Goal: Task Accomplishment & Management: Manage account settings

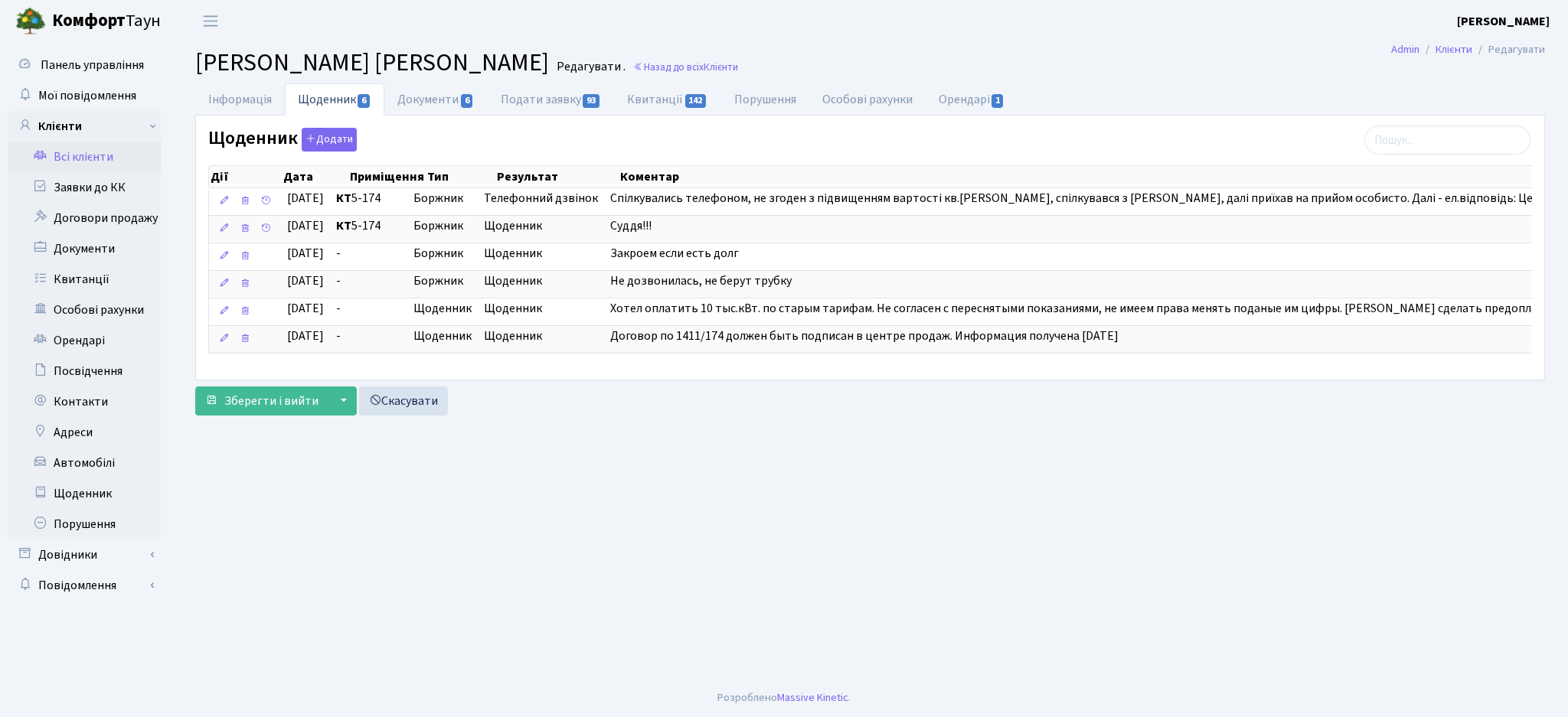
click at [89, 159] on link "Всі клієнти" at bounding box center [84, 157] width 153 height 30
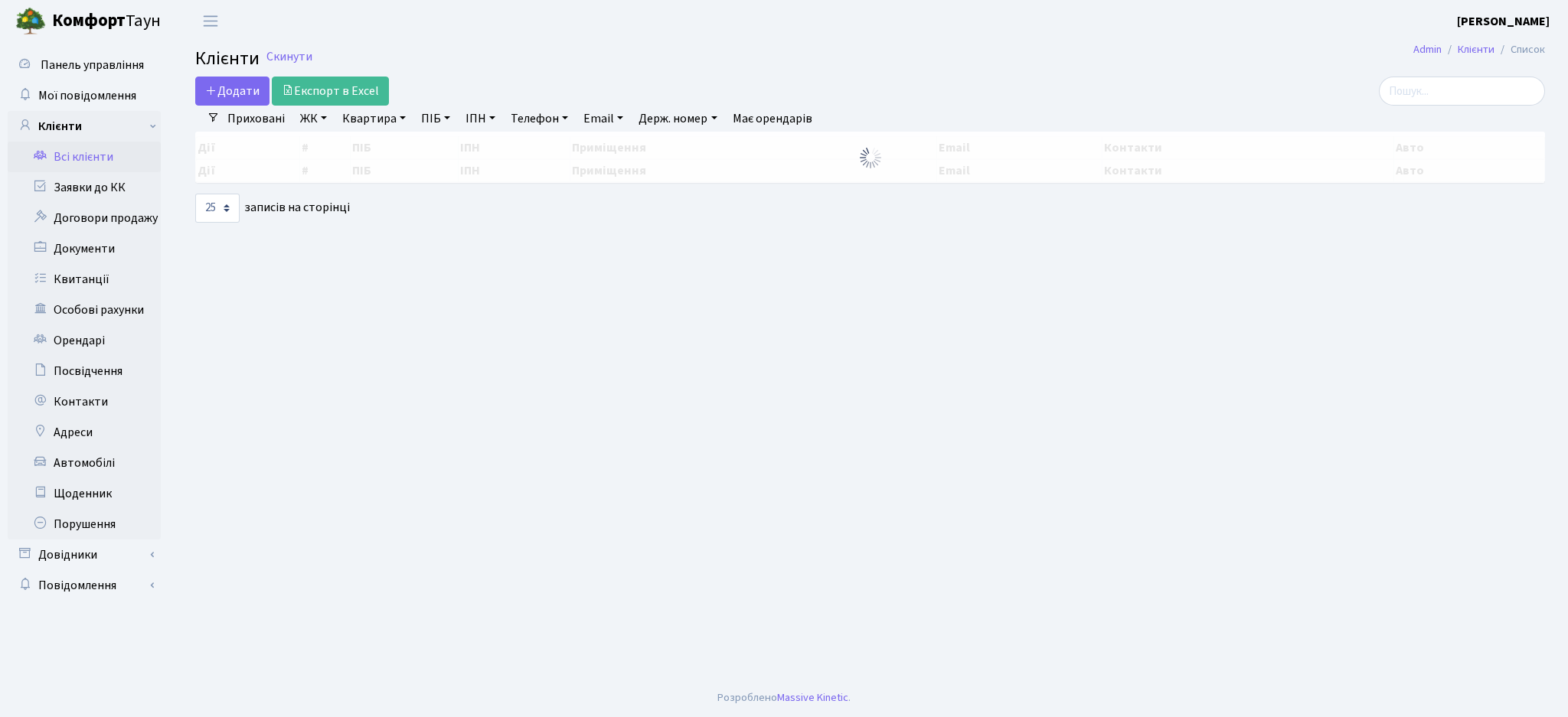
select select "25"
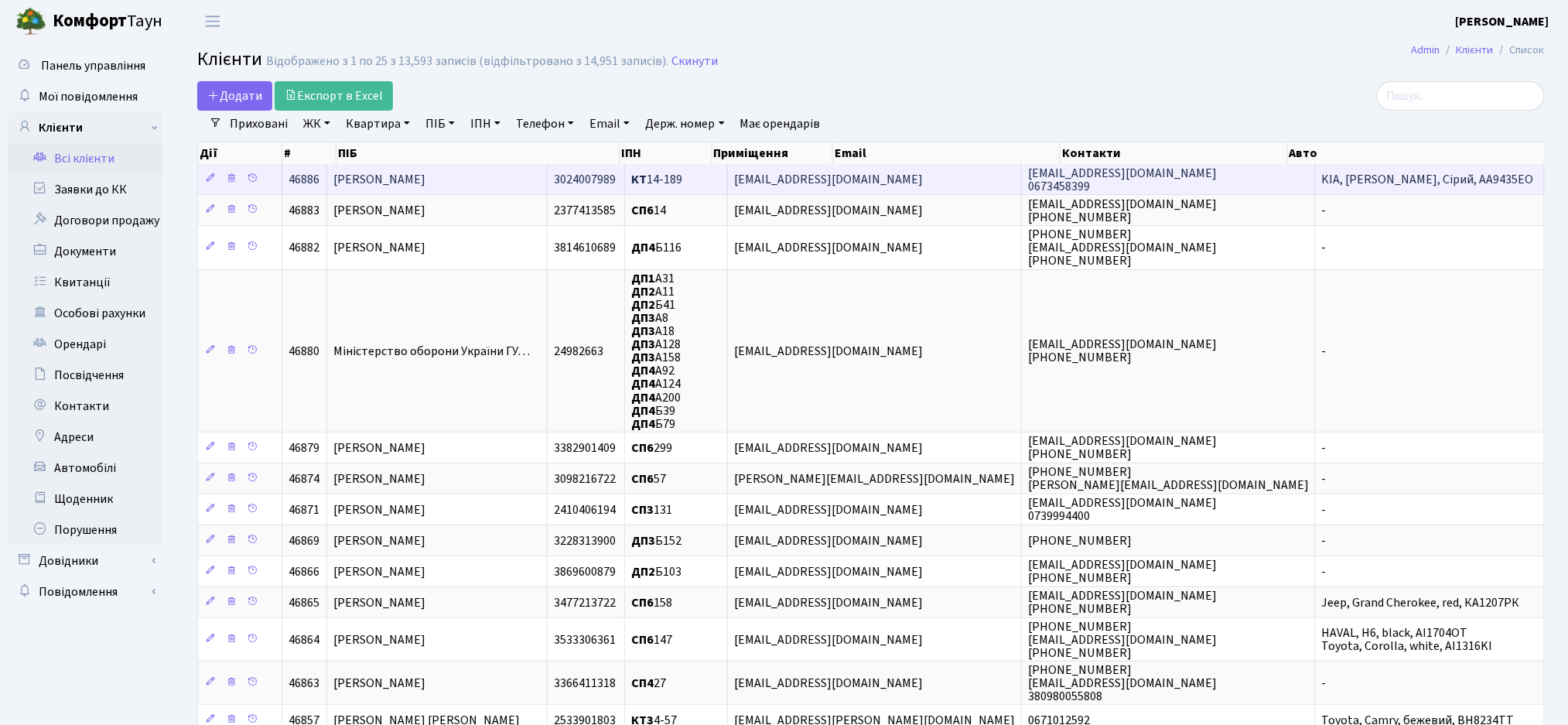
click at [646, 186] on b "КТ" at bounding box center [639, 179] width 16 height 17
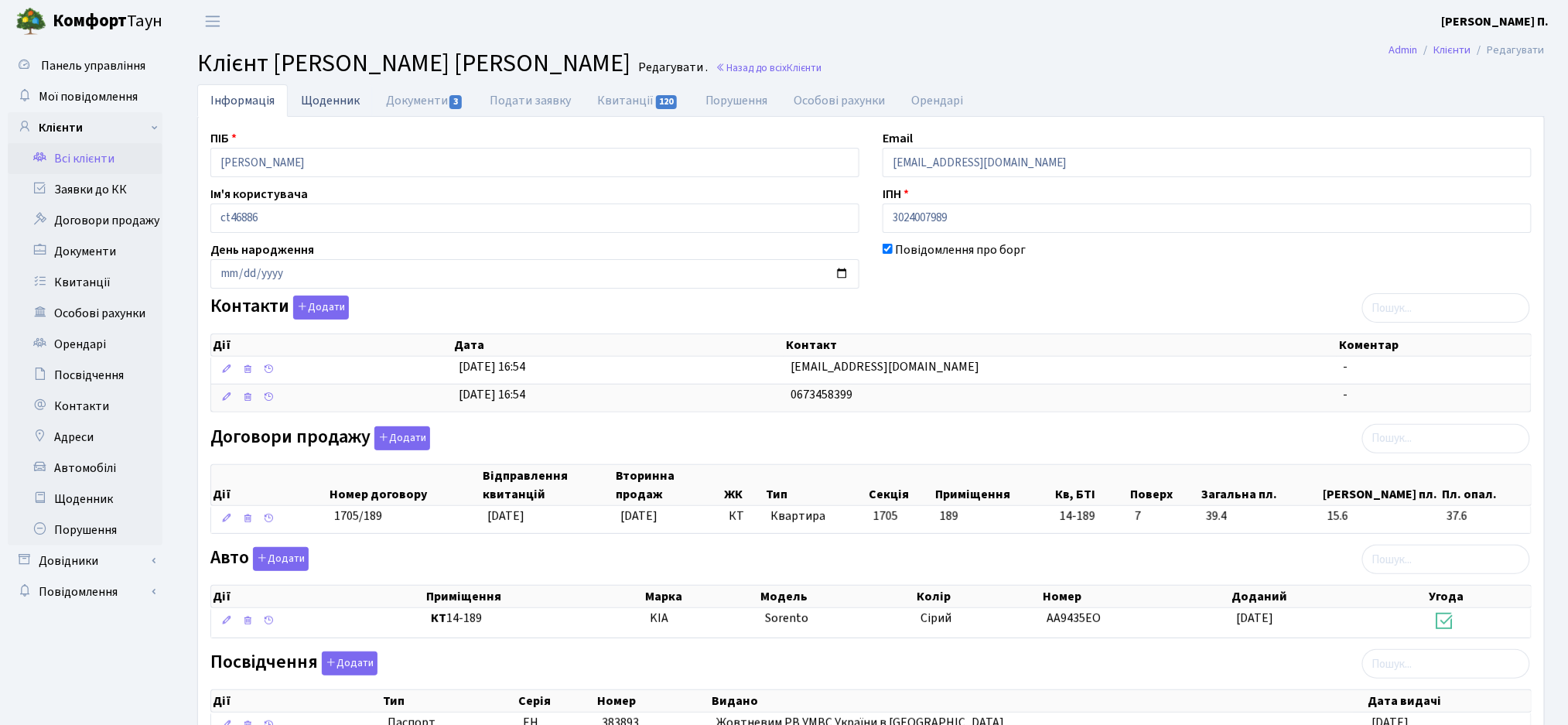
click at [329, 104] on link "Щоденник" at bounding box center [331, 100] width 85 height 32
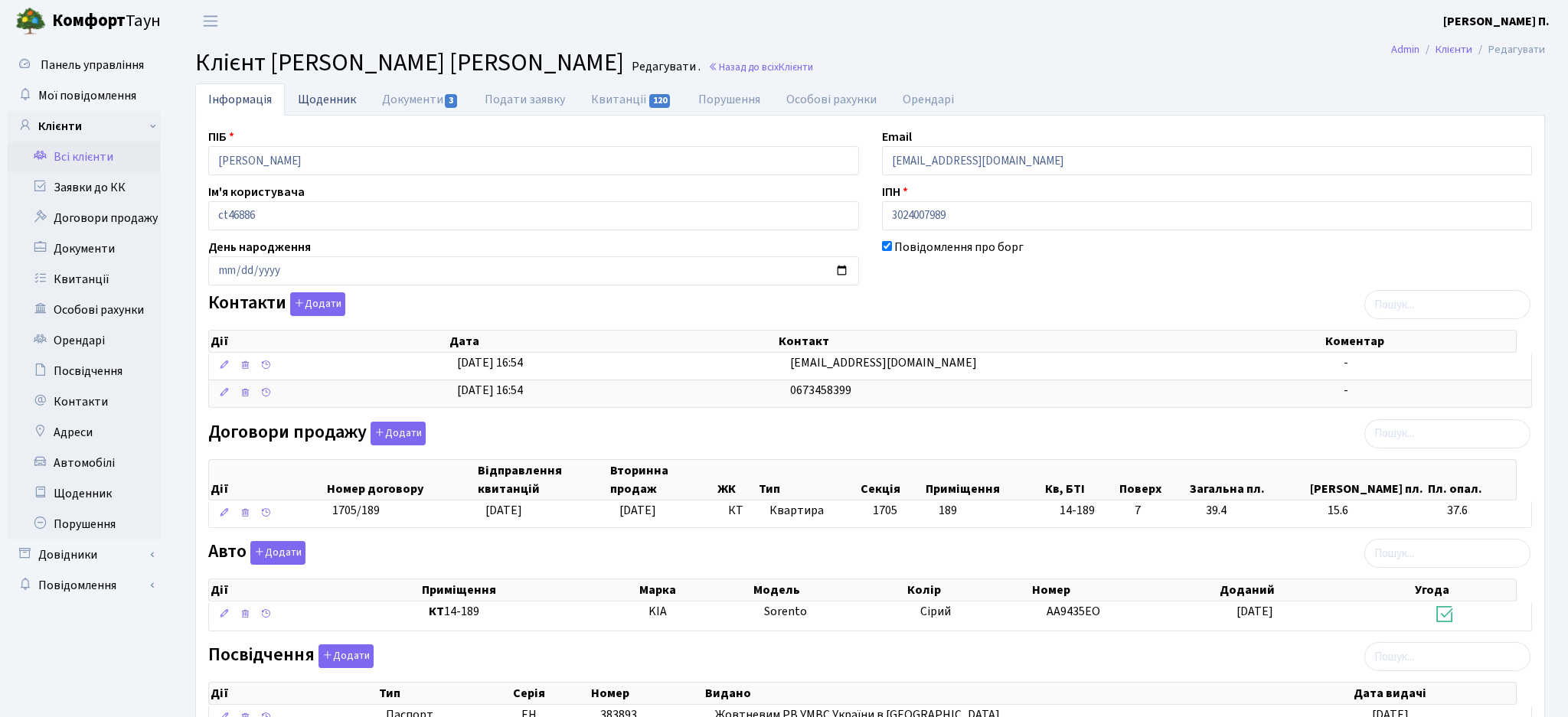
select select "25"
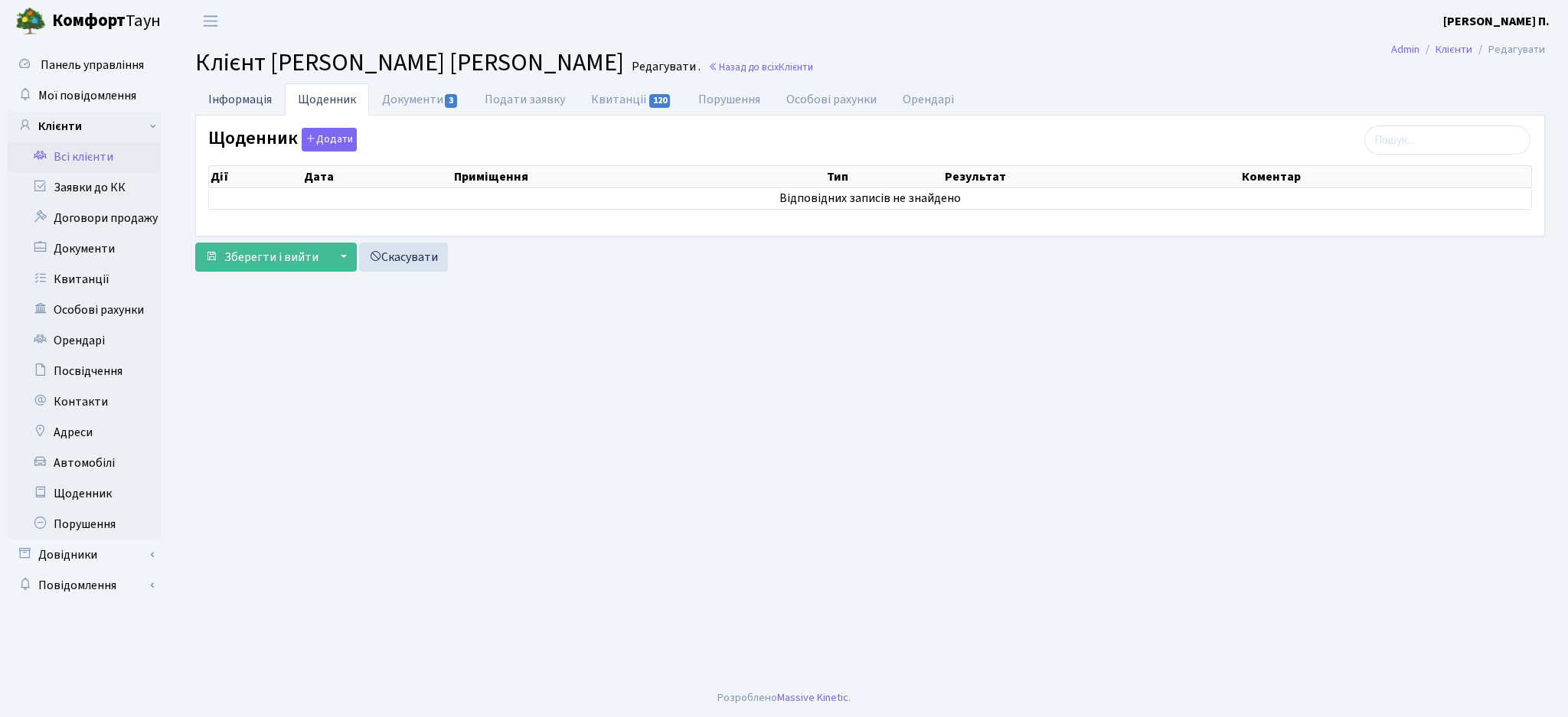
click at [252, 97] on link "Інформація" at bounding box center [239, 99] width 89 height 31
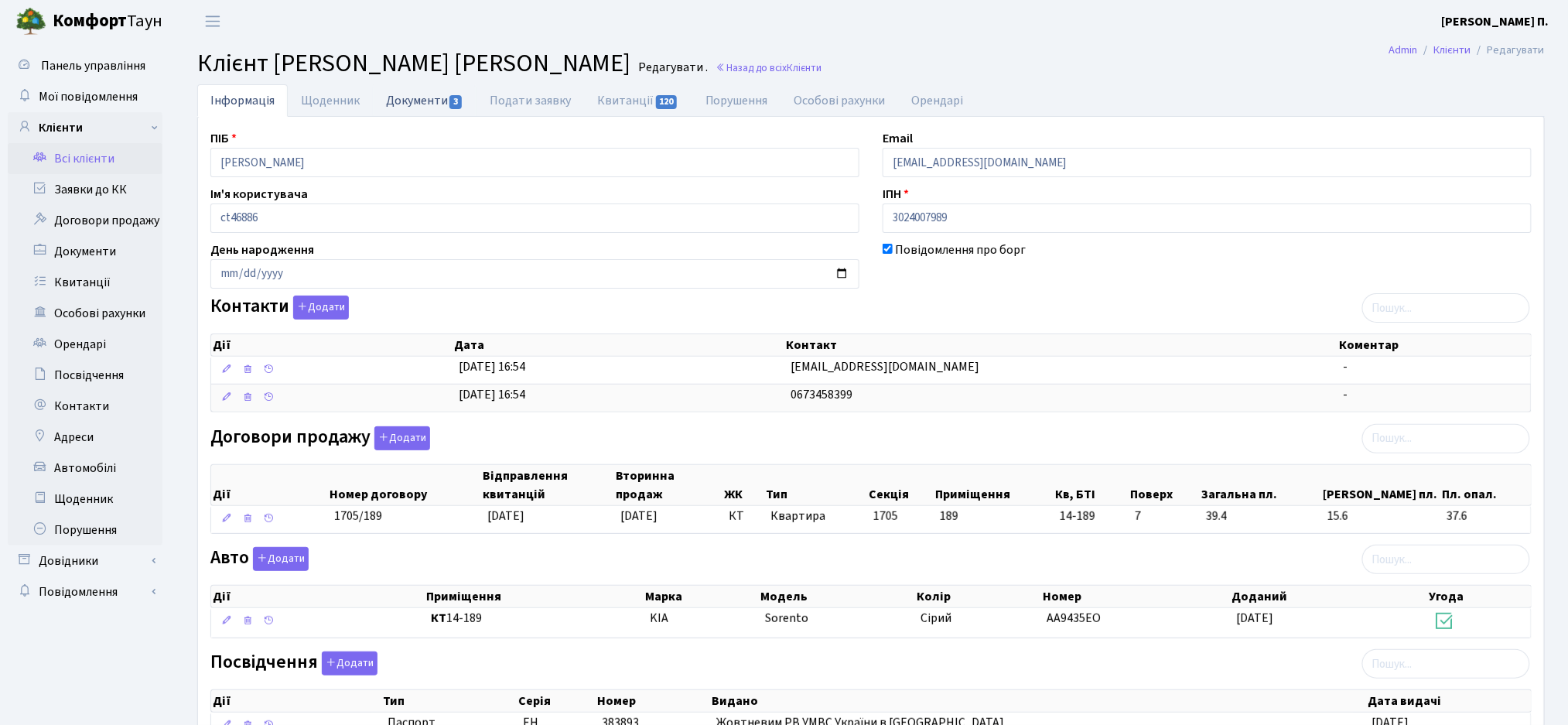
click at [449, 100] on span "3" at bounding box center [455, 102] width 13 height 14
select select "25"
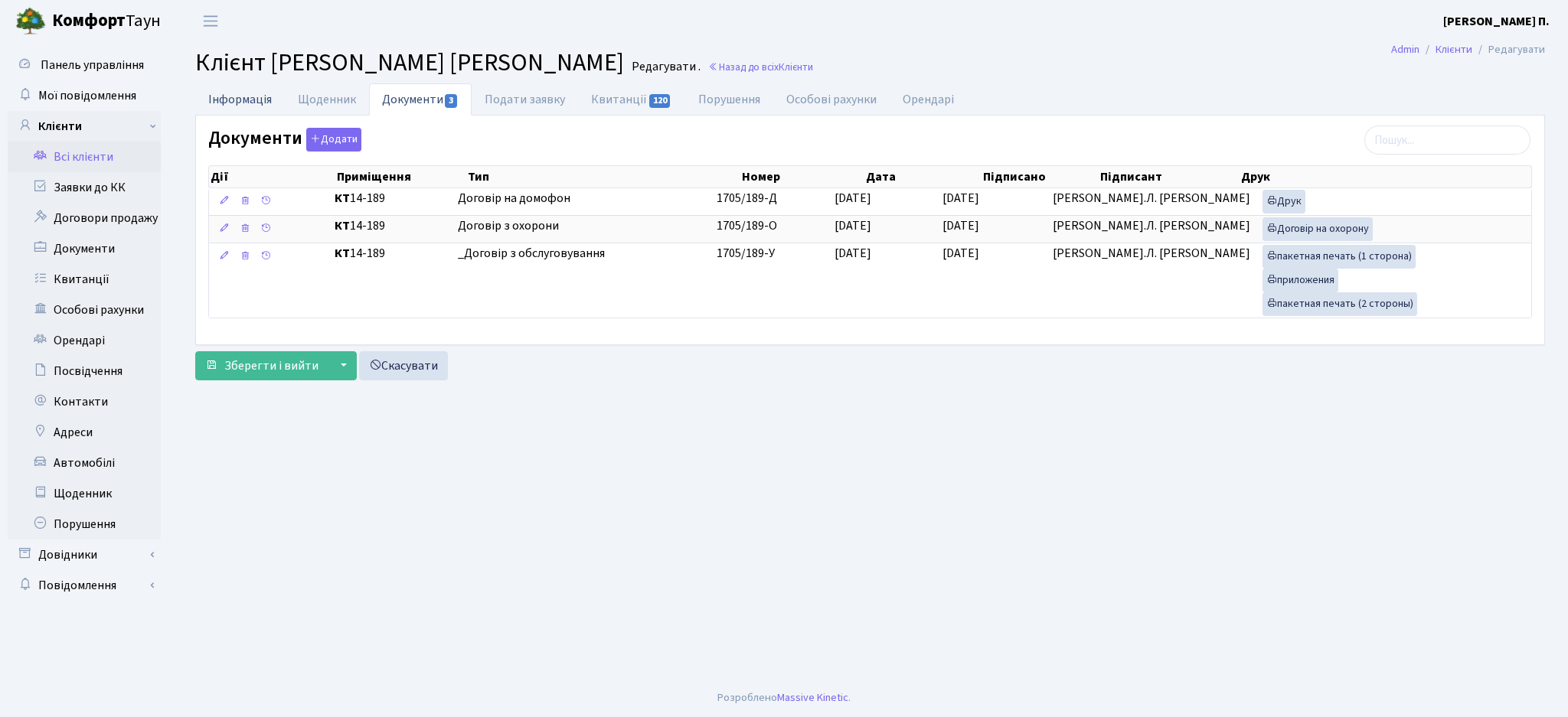
click at [255, 95] on link "Інформація" at bounding box center [239, 99] width 89 height 31
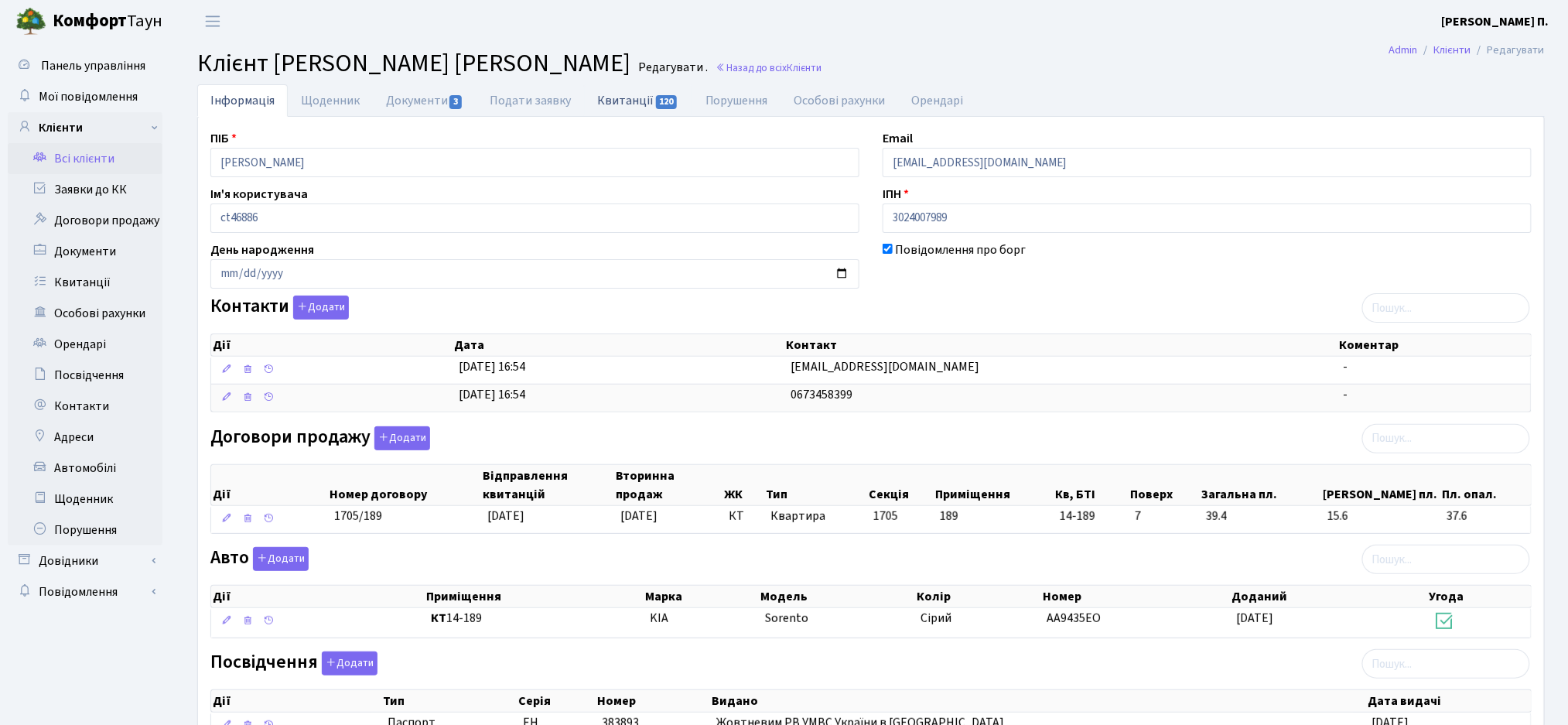
click at [623, 104] on link "Квитанції 120" at bounding box center [637, 100] width 108 height 32
select select "25"
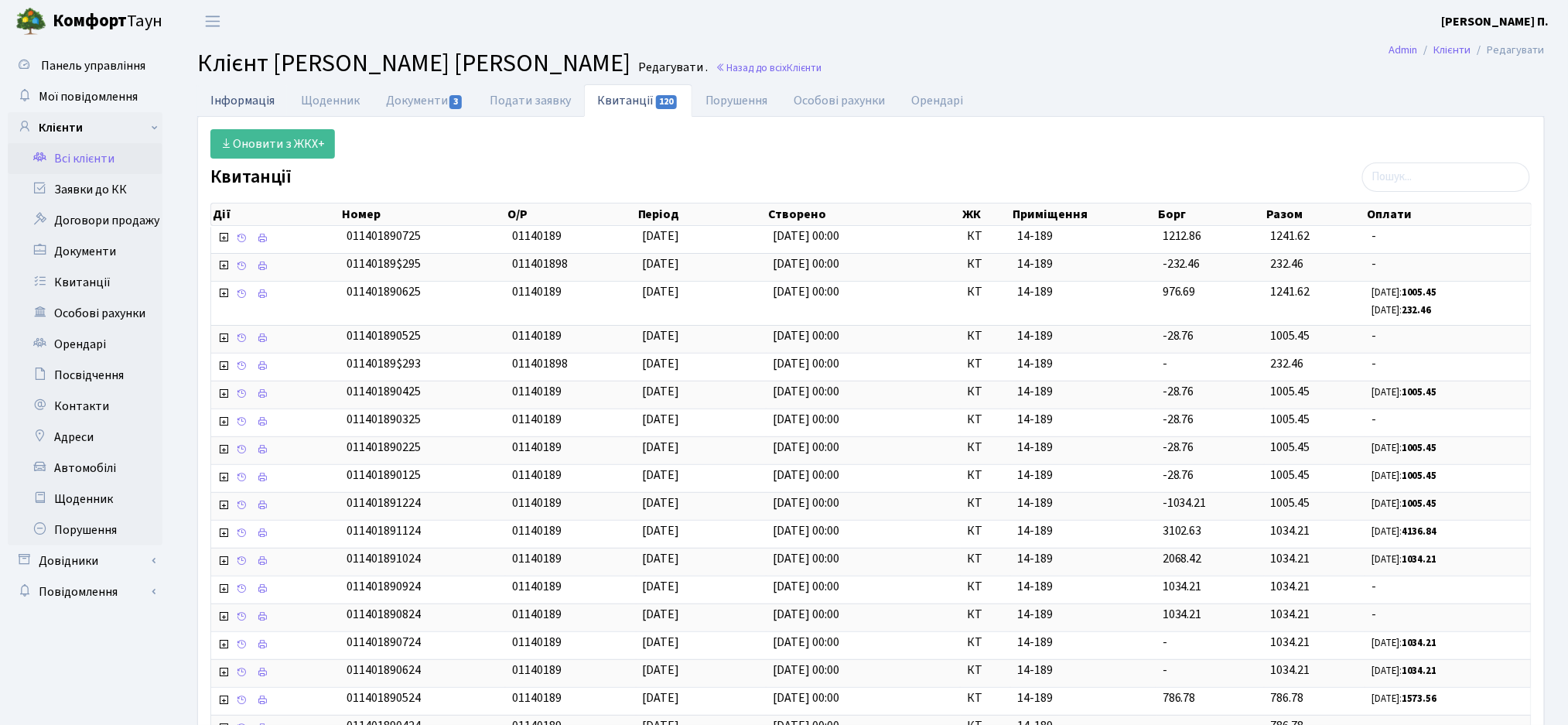
click at [229, 109] on link "Інформація" at bounding box center [242, 100] width 90 height 32
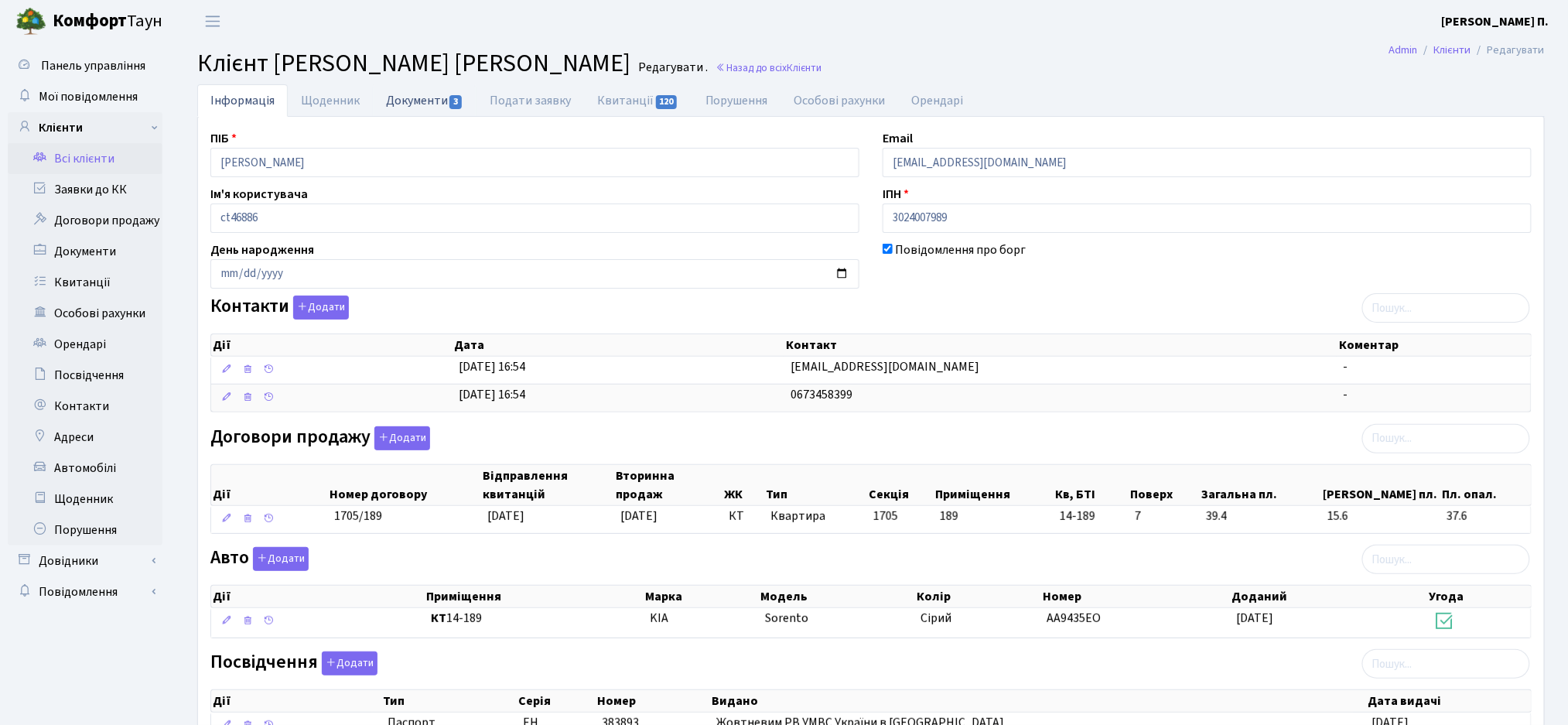
click at [397, 94] on link "Документи 3" at bounding box center [425, 100] width 104 height 32
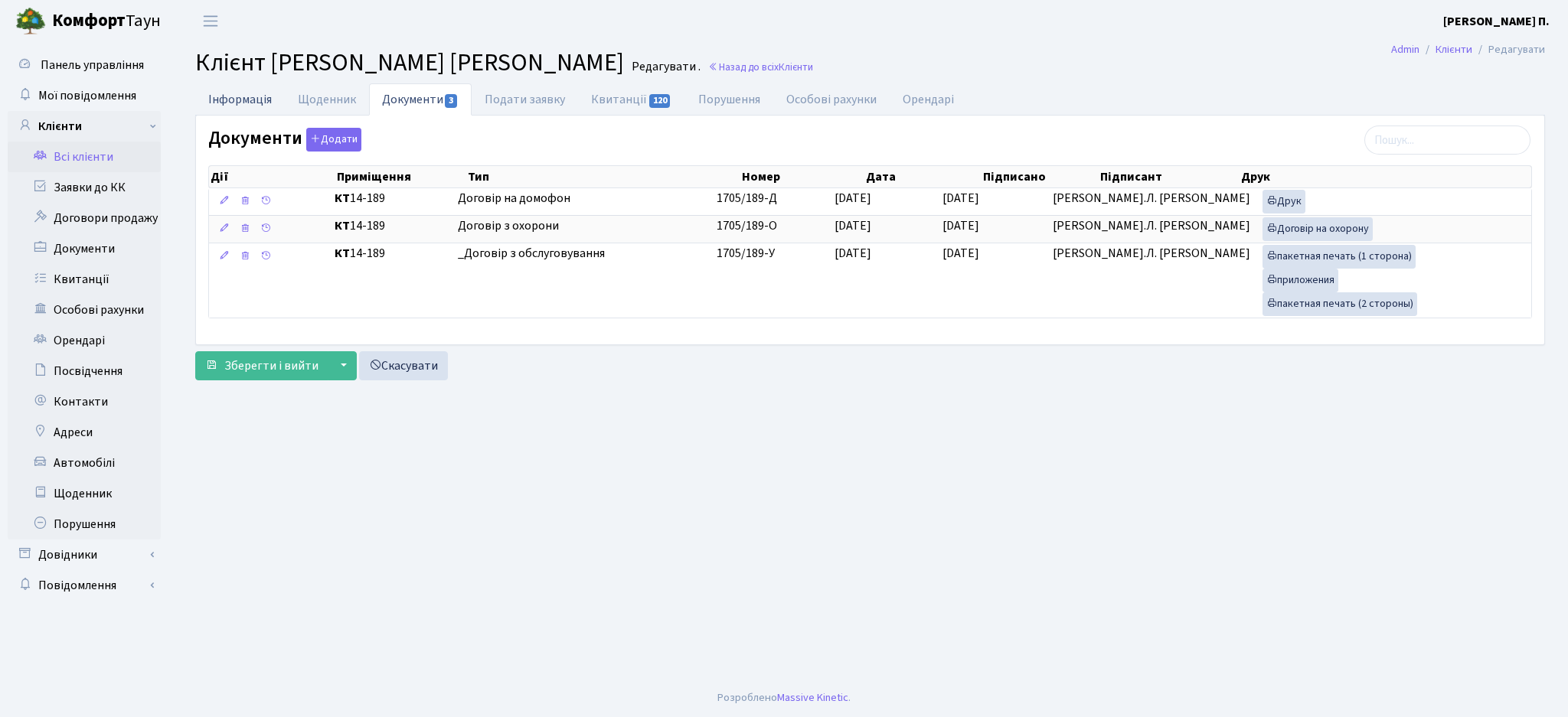
click at [230, 102] on link "Інформація" at bounding box center [239, 99] width 89 height 31
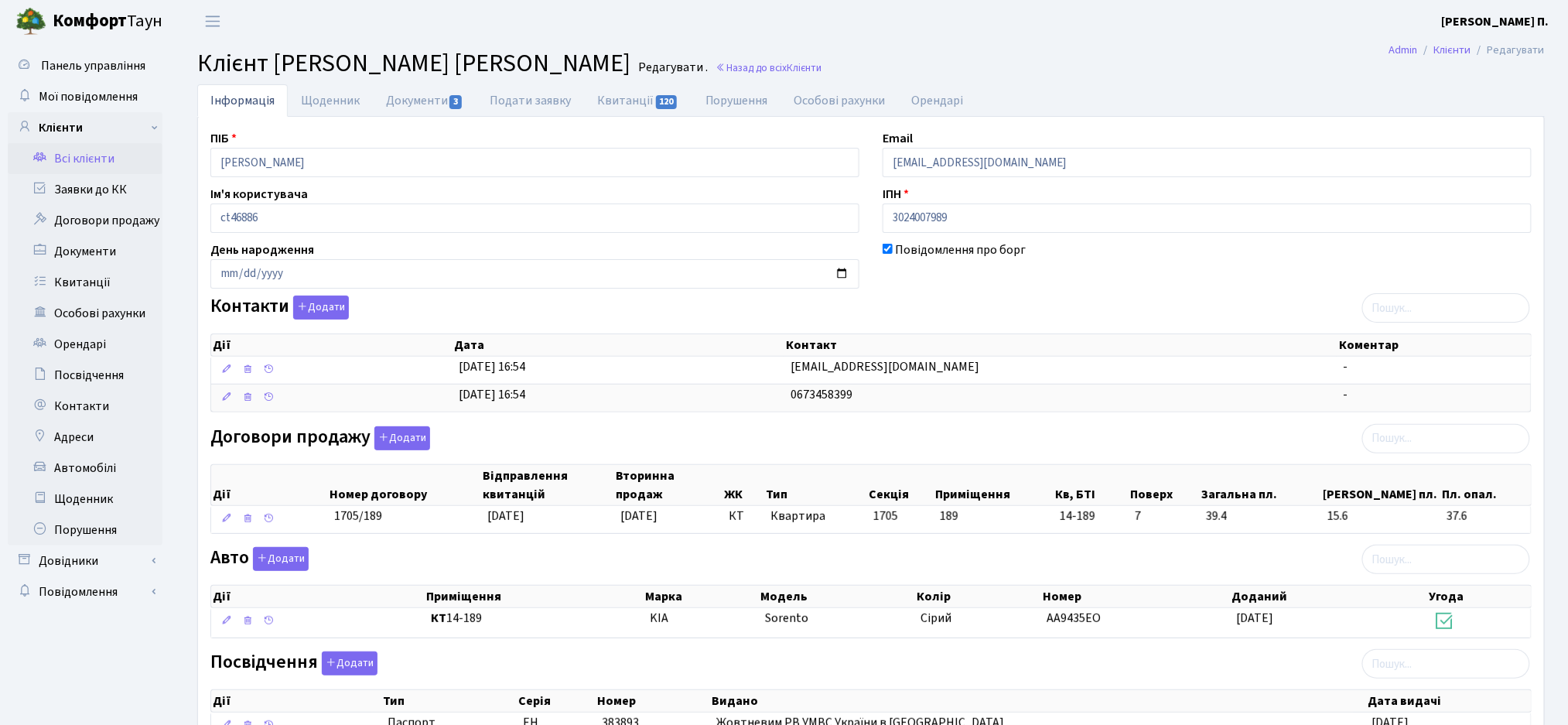
click at [229, 317] on label "Контакти Додати" at bounding box center [280, 307] width 139 height 24
click at [293, 317] on button "Додати" at bounding box center [321, 307] width 55 height 24
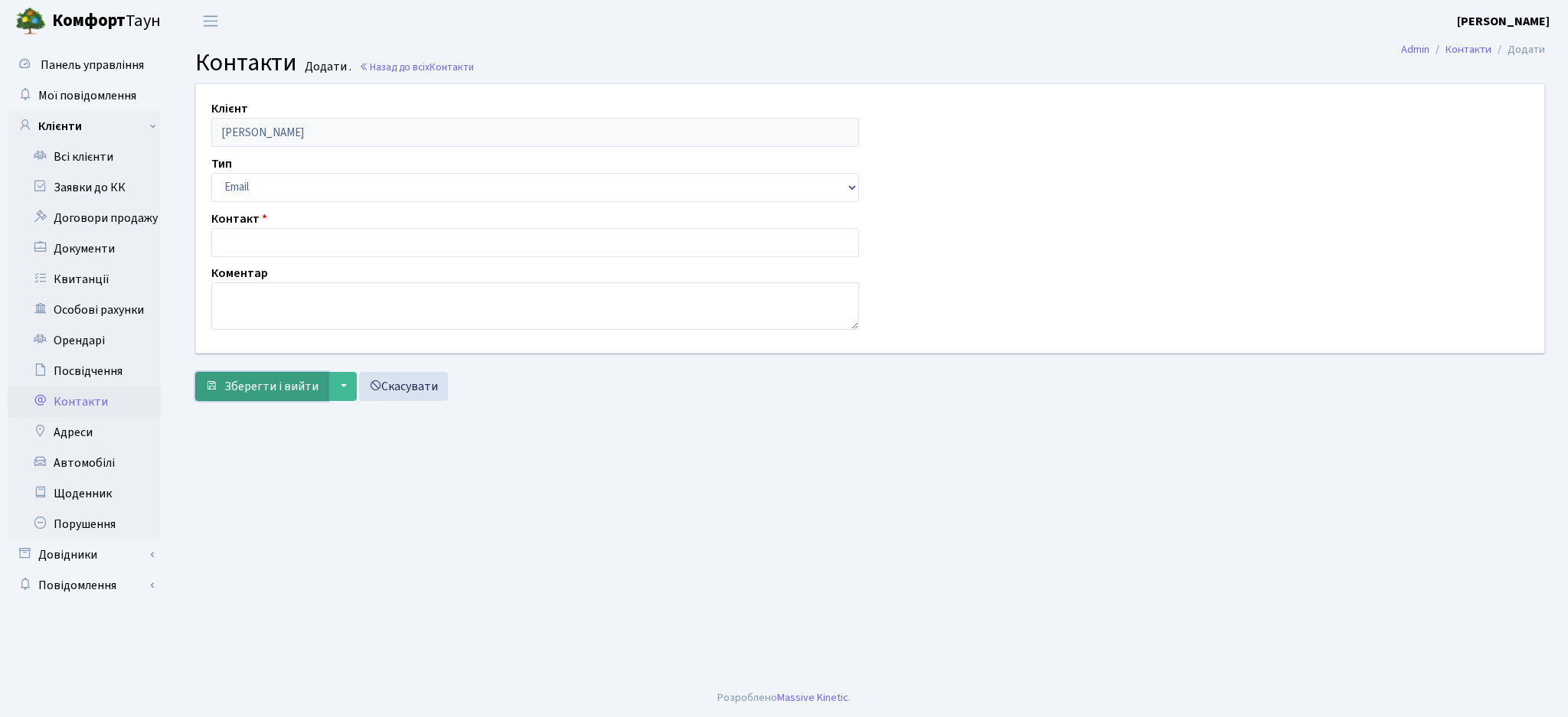
click at [254, 381] on span "Зберегти і вийти" at bounding box center [271, 386] width 94 height 17
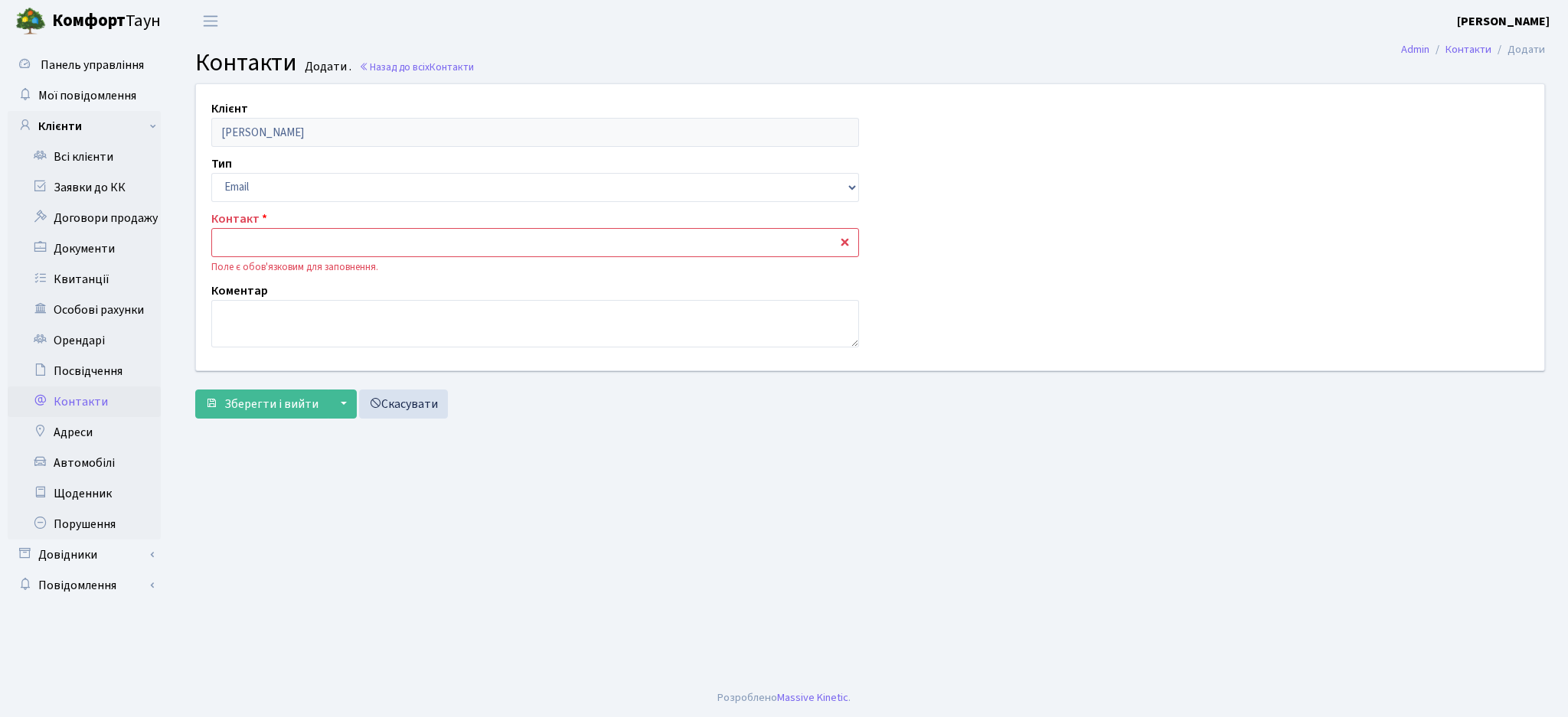
click at [414, 421] on div "Клієнт [PERSON_NAME] Тип Email Телефон Контакт Поле є обов'язковим для заповнен…" at bounding box center [870, 254] width 1373 height 342
click at [410, 403] on link "Скасувати" at bounding box center [403, 405] width 89 height 29
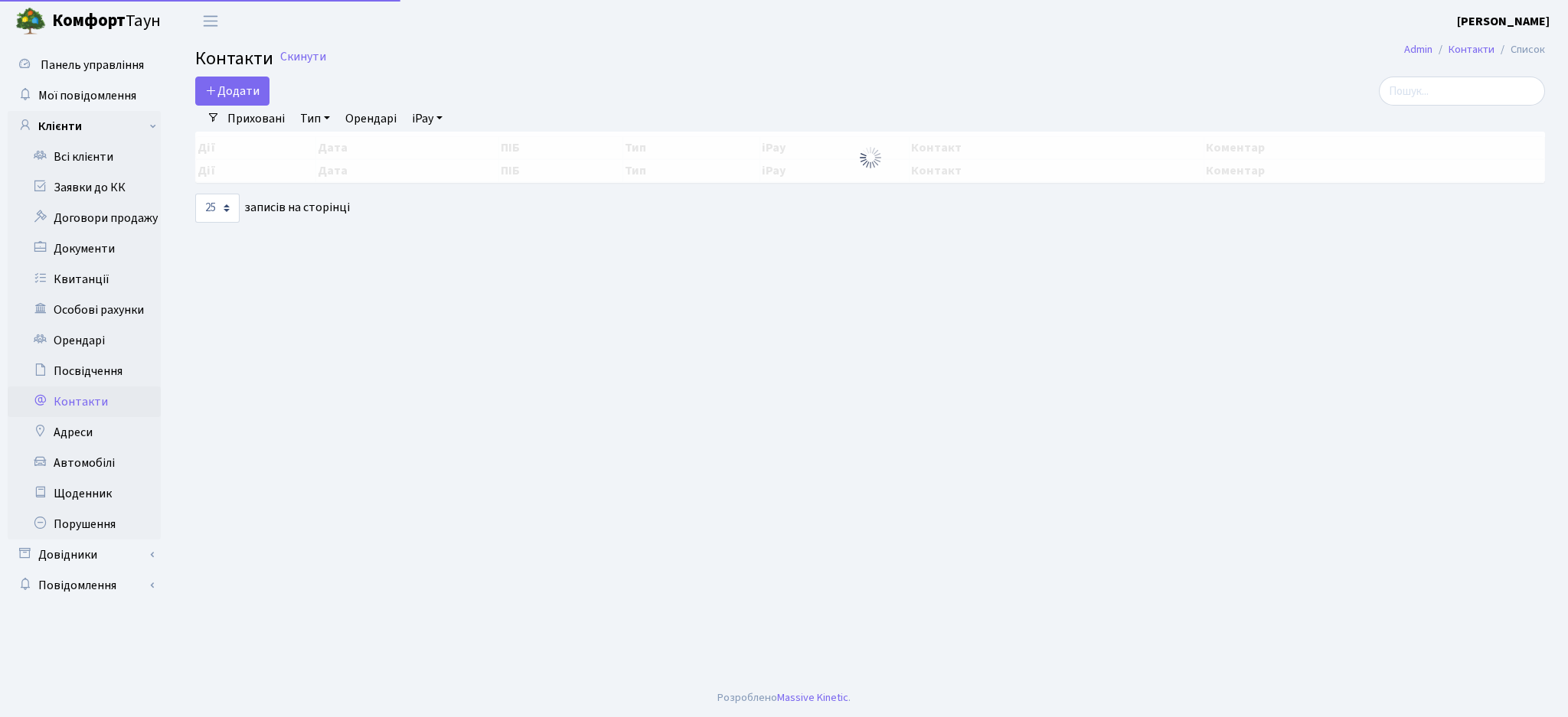
select select "25"
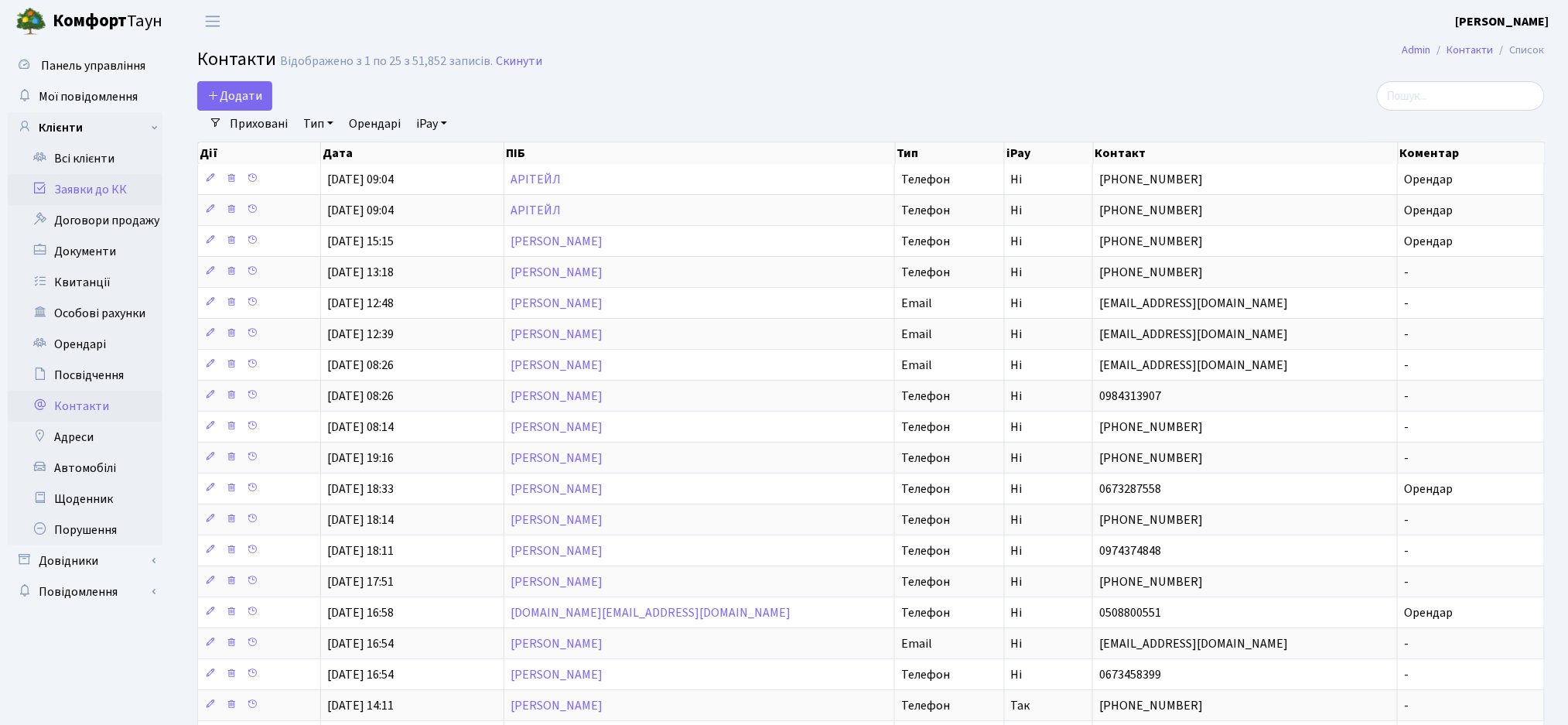
click at [83, 192] on link "Заявки до КК" at bounding box center [85, 189] width 154 height 31
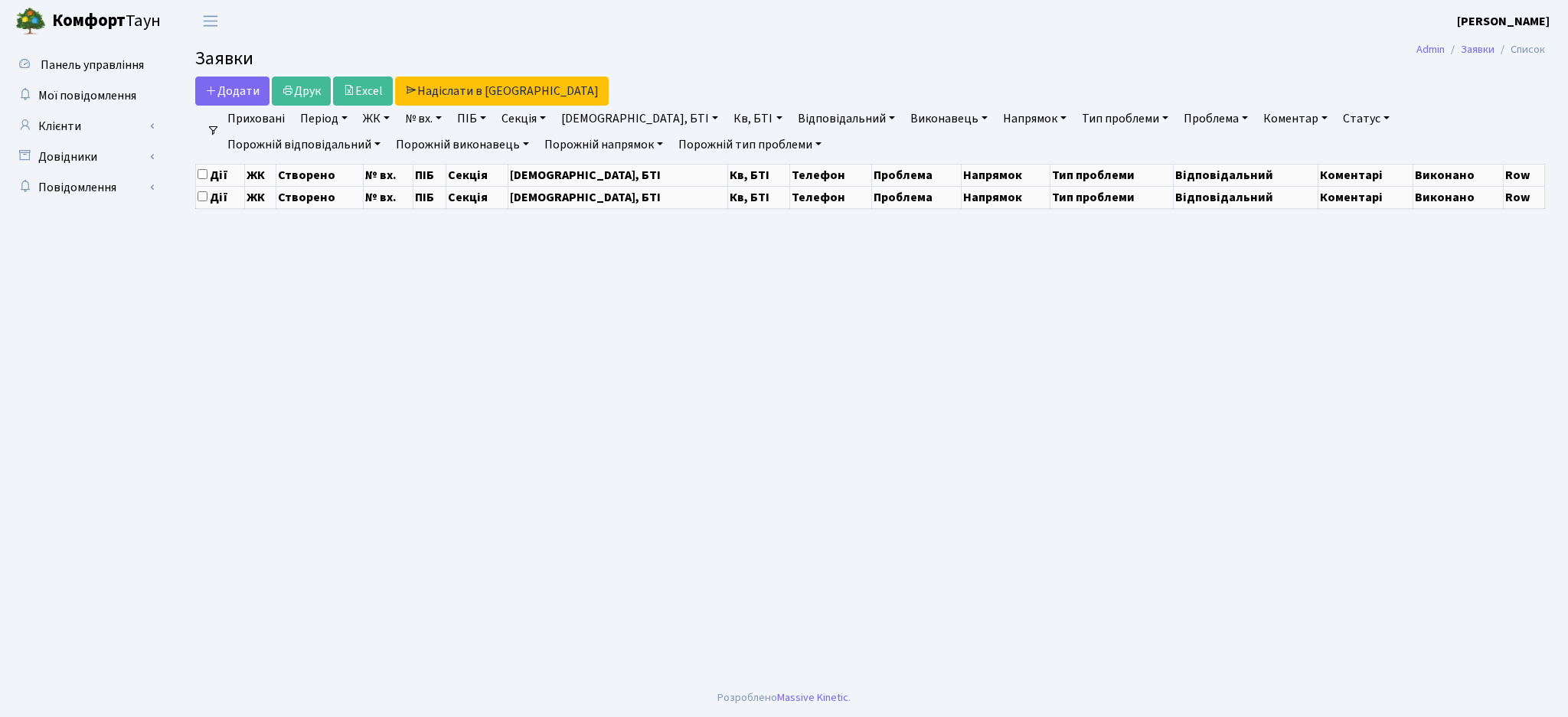
select select "25"
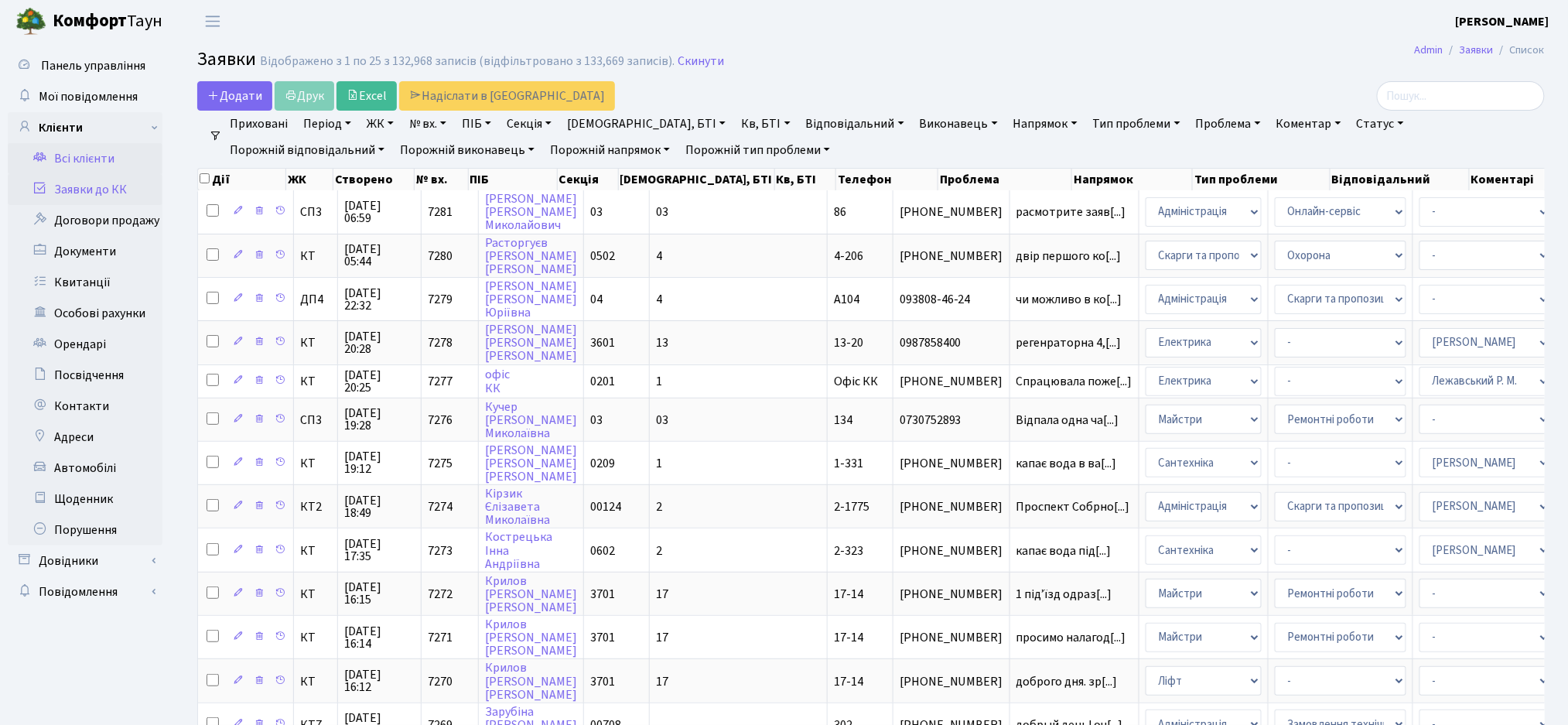
click at [83, 157] on link "Всі клієнти" at bounding box center [85, 158] width 154 height 31
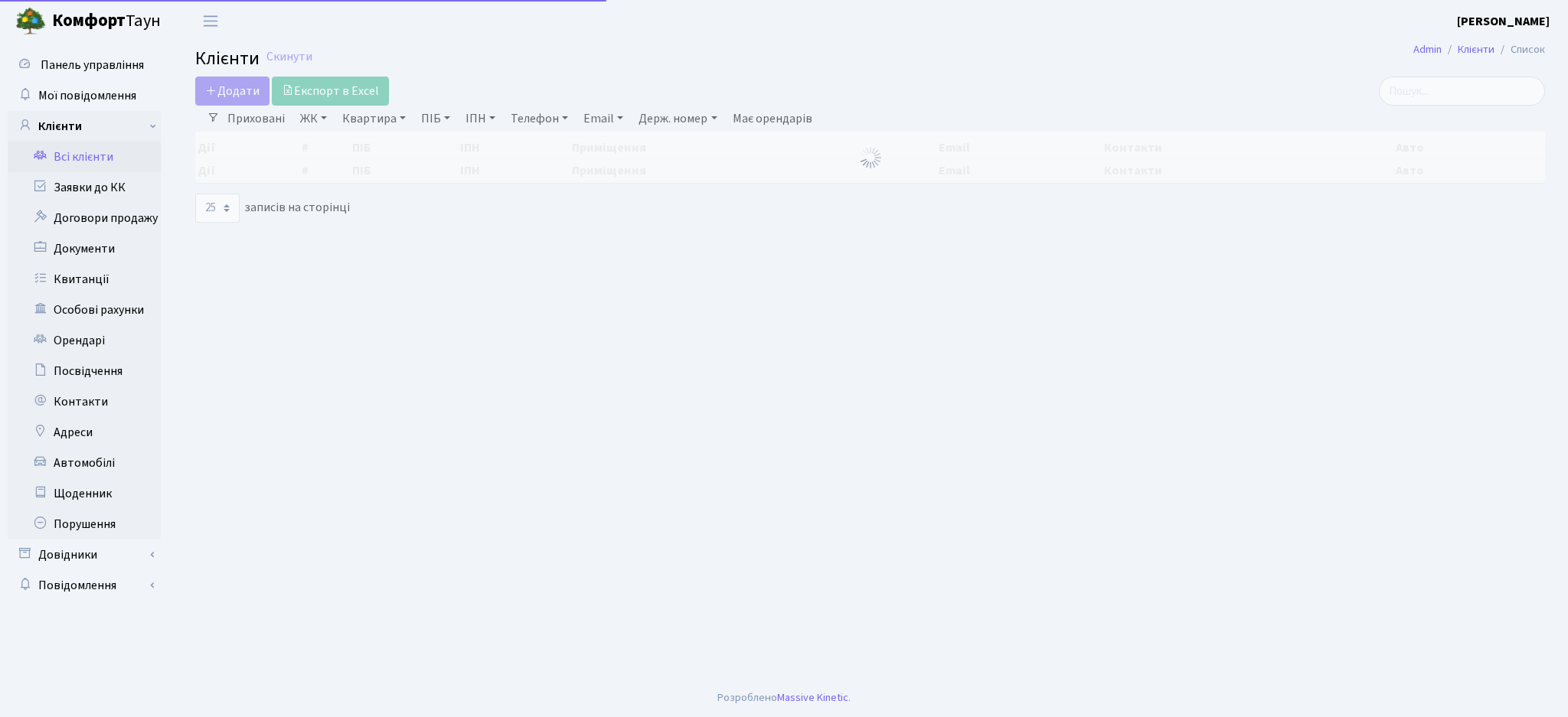
select select "25"
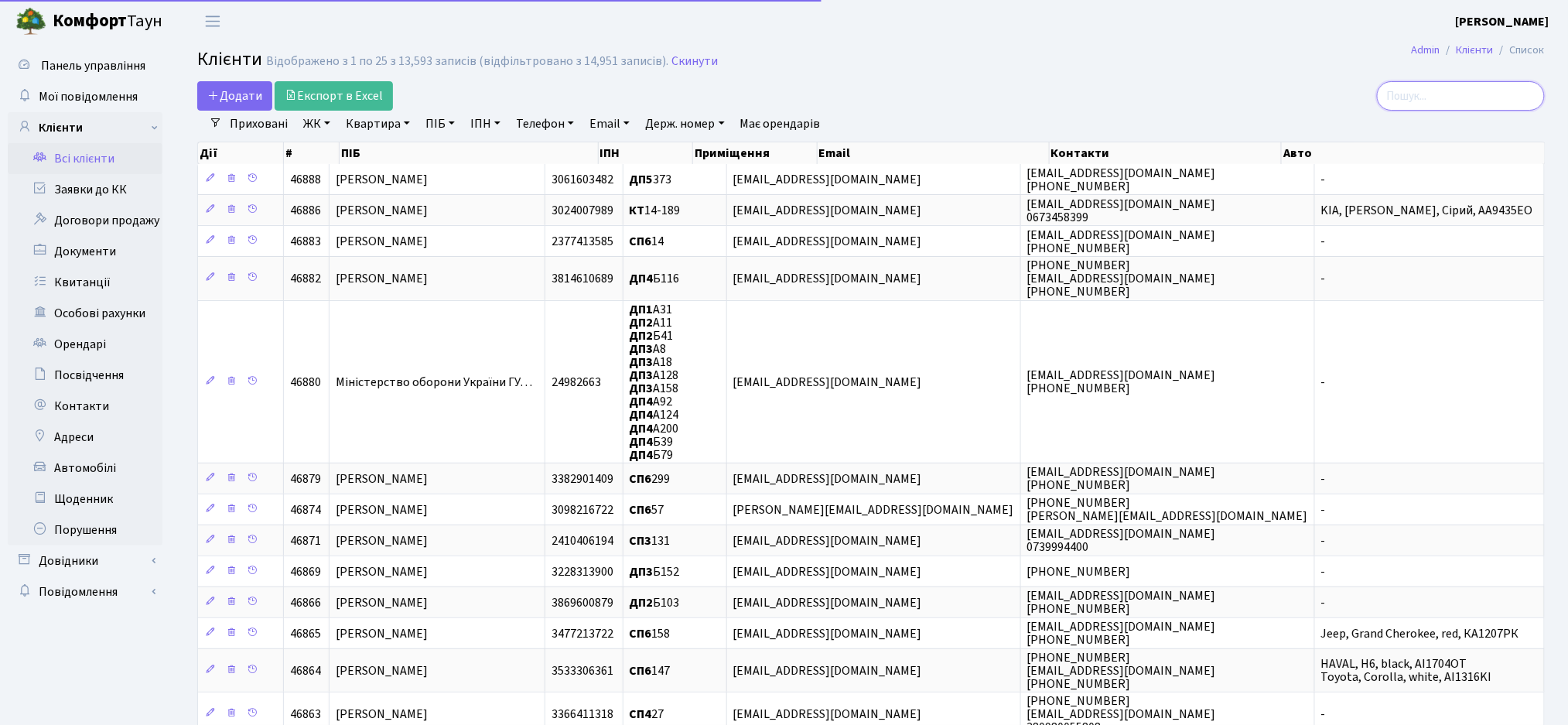
click at [1453, 97] on input "search" at bounding box center [1461, 96] width 168 height 30
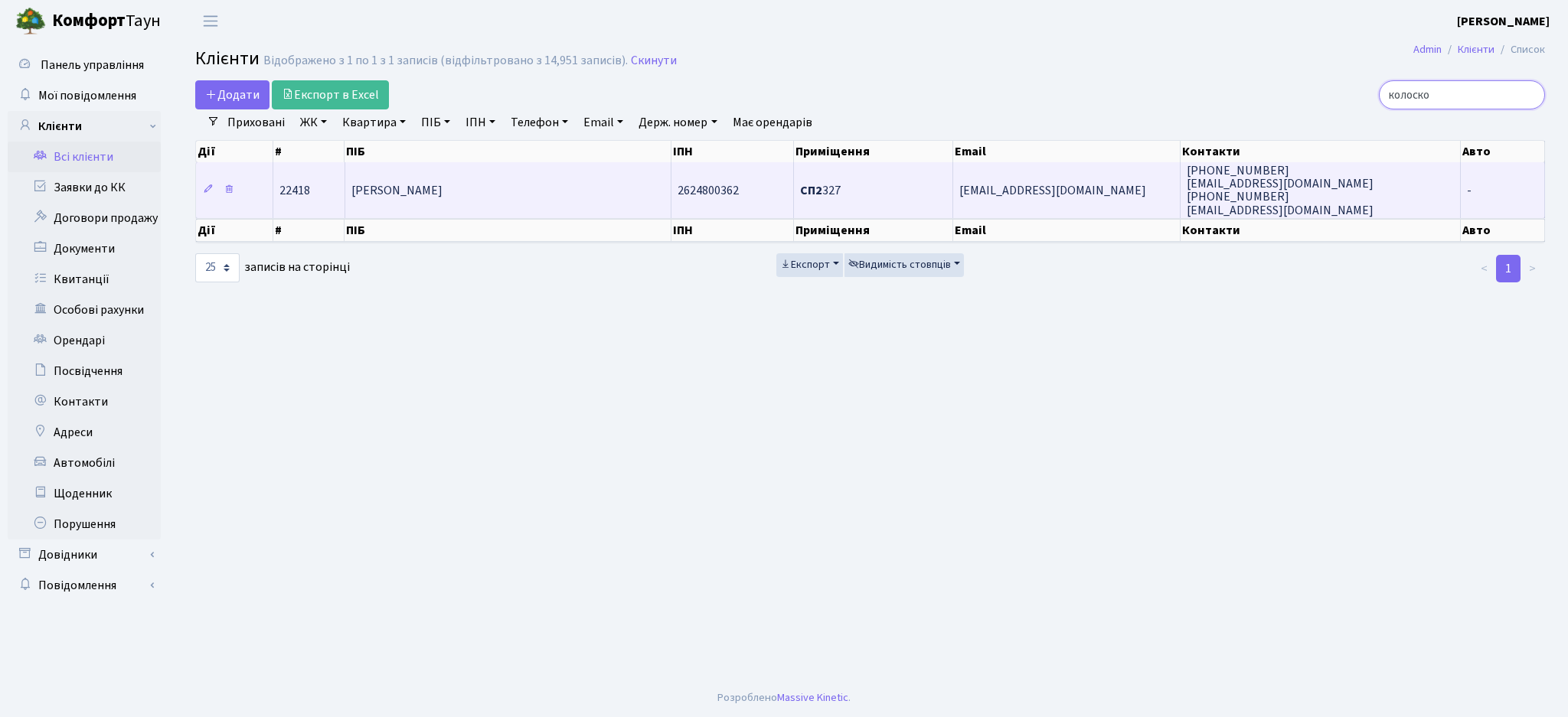
type input "колоско"
click at [1030, 198] on span "[EMAIL_ADDRESS][DOMAIN_NAME]" at bounding box center [1053, 190] width 187 height 17
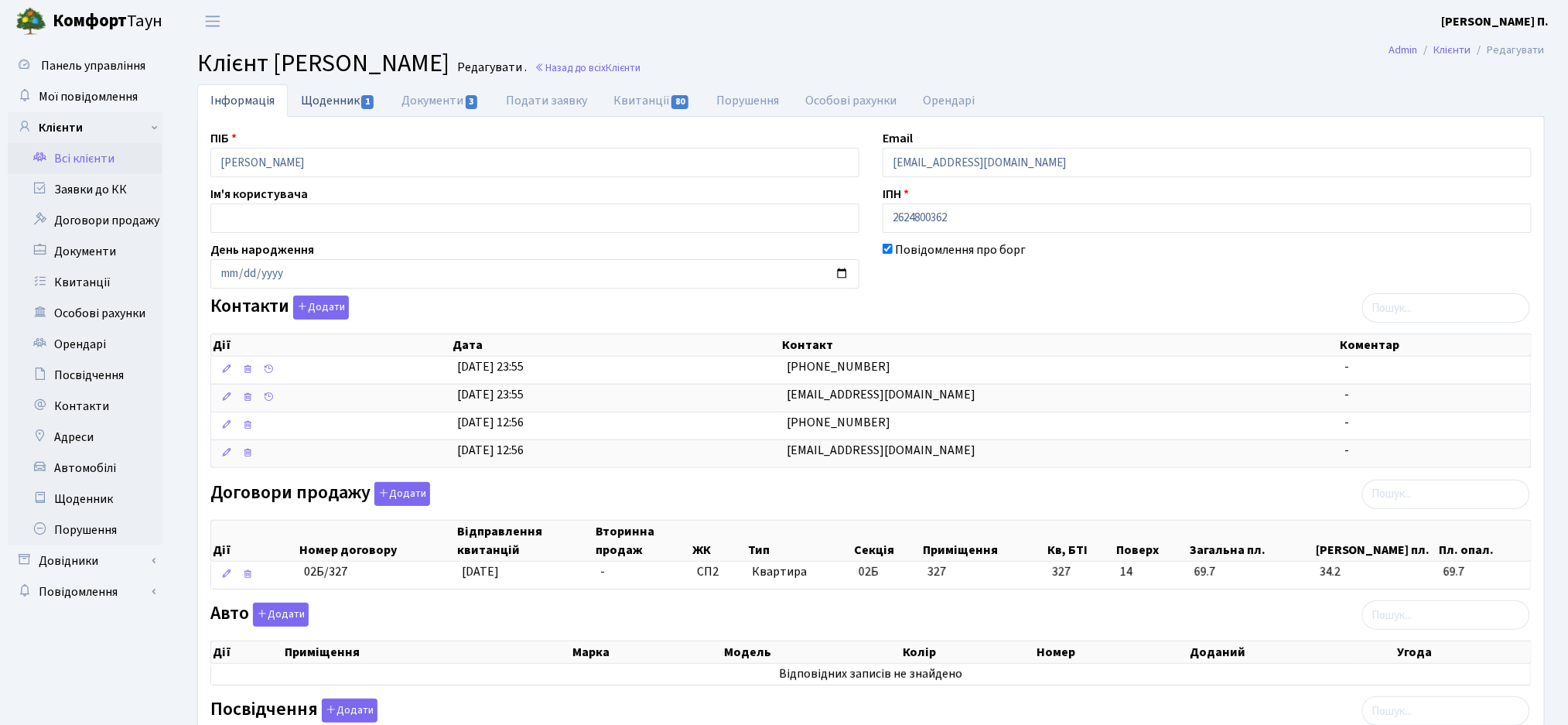
click at [352, 108] on link "Щоденник 1" at bounding box center [339, 100] width 101 height 32
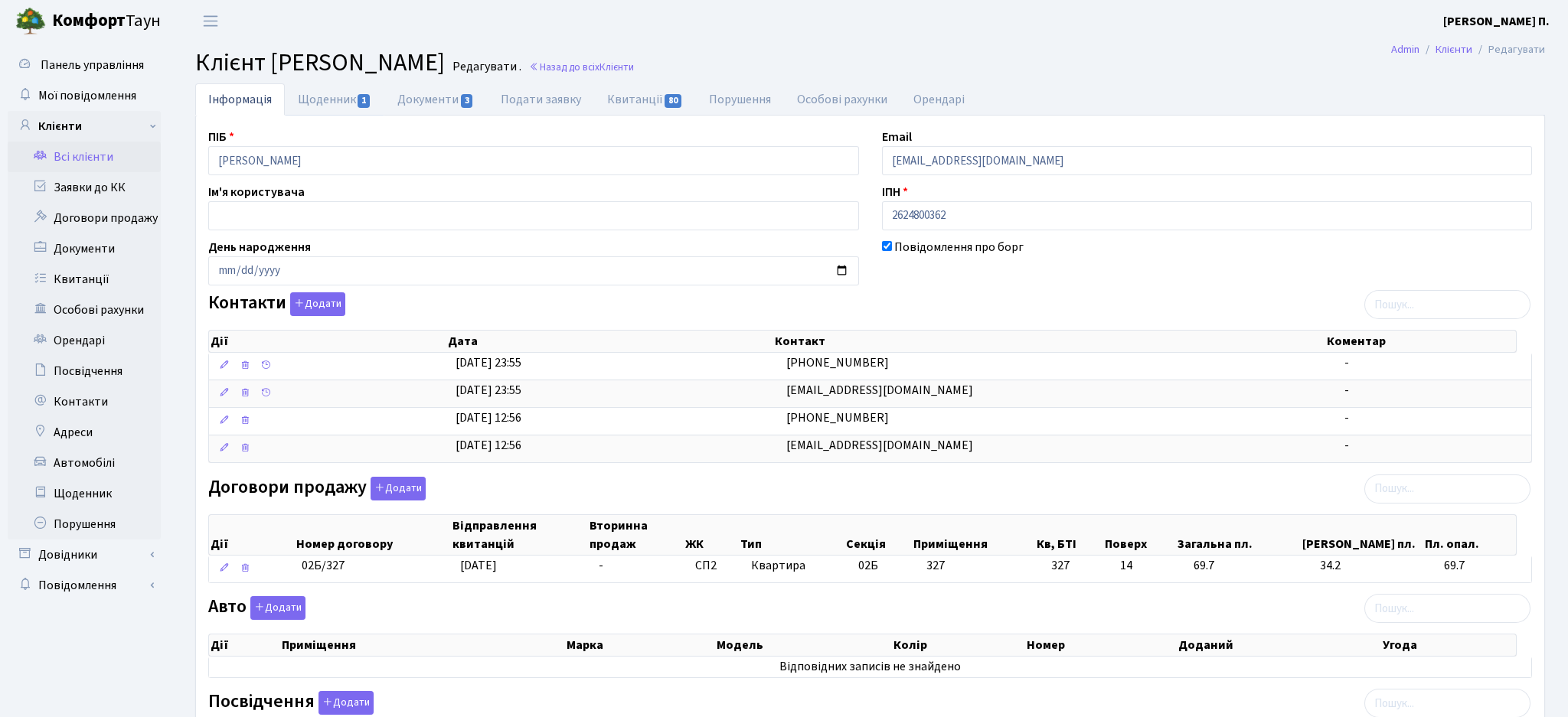
select select "25"
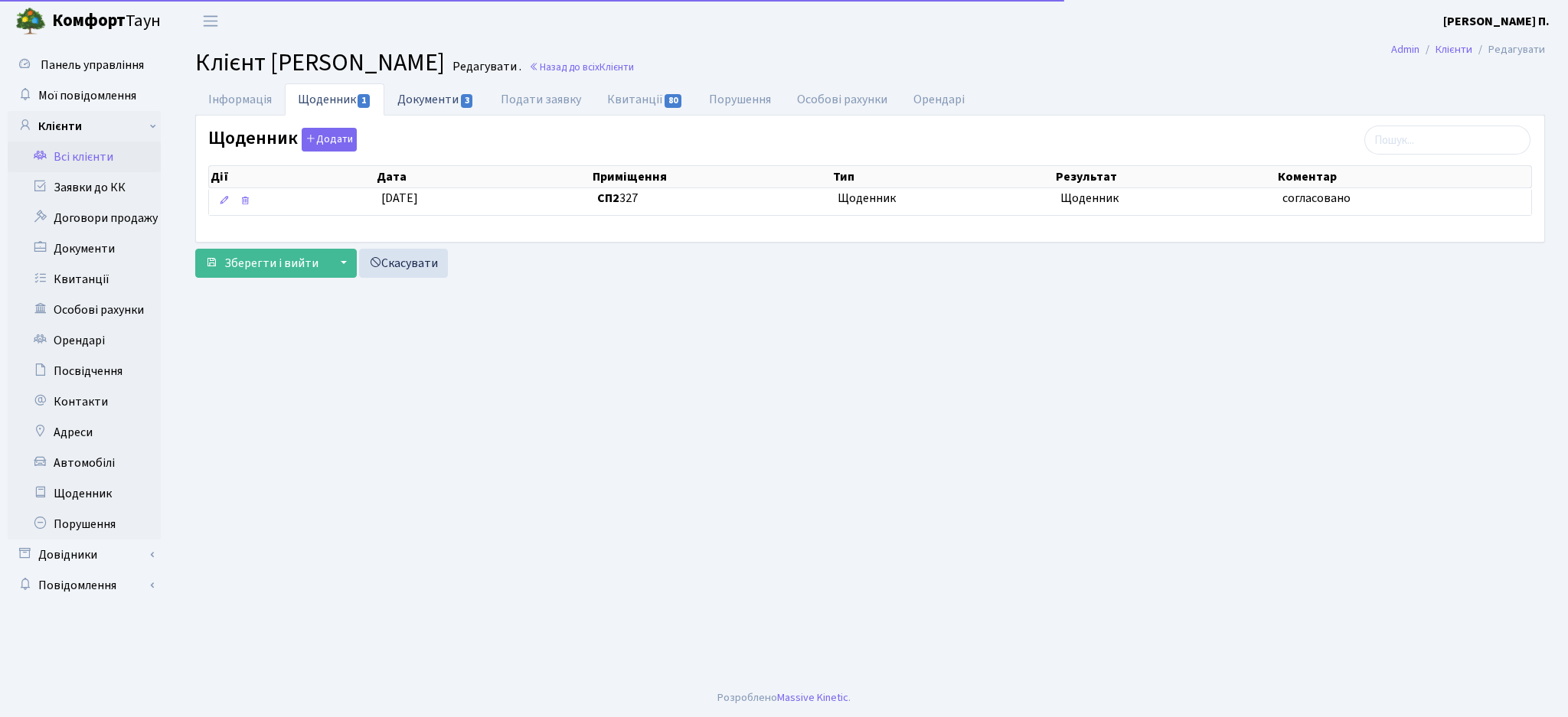
click at [434, 102] on link "Документи 3" at bounding box center [435, 99] width 103 height 31
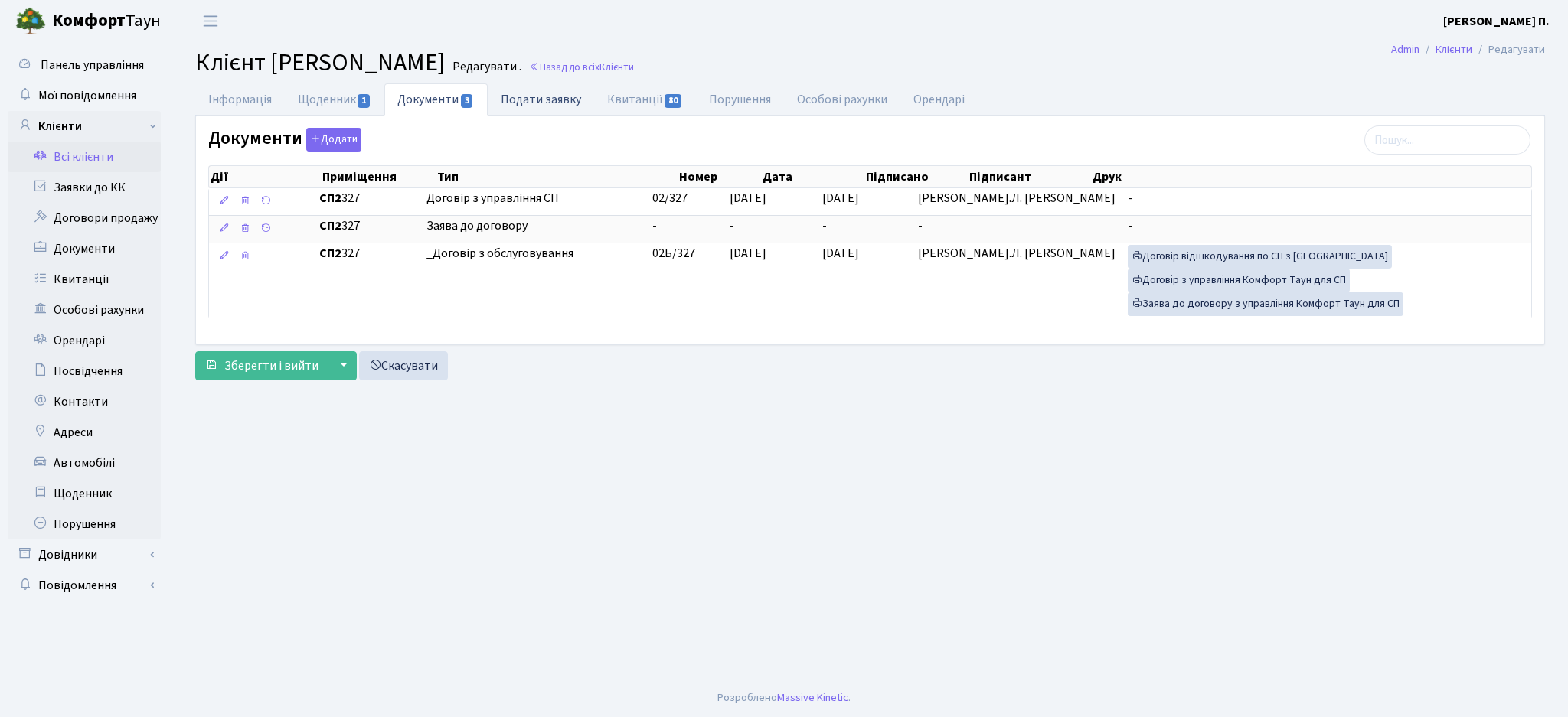
click at [527, 99] on link "Подати заявку" at bounding box center [541, 99] width 107 height 31
select select "25"
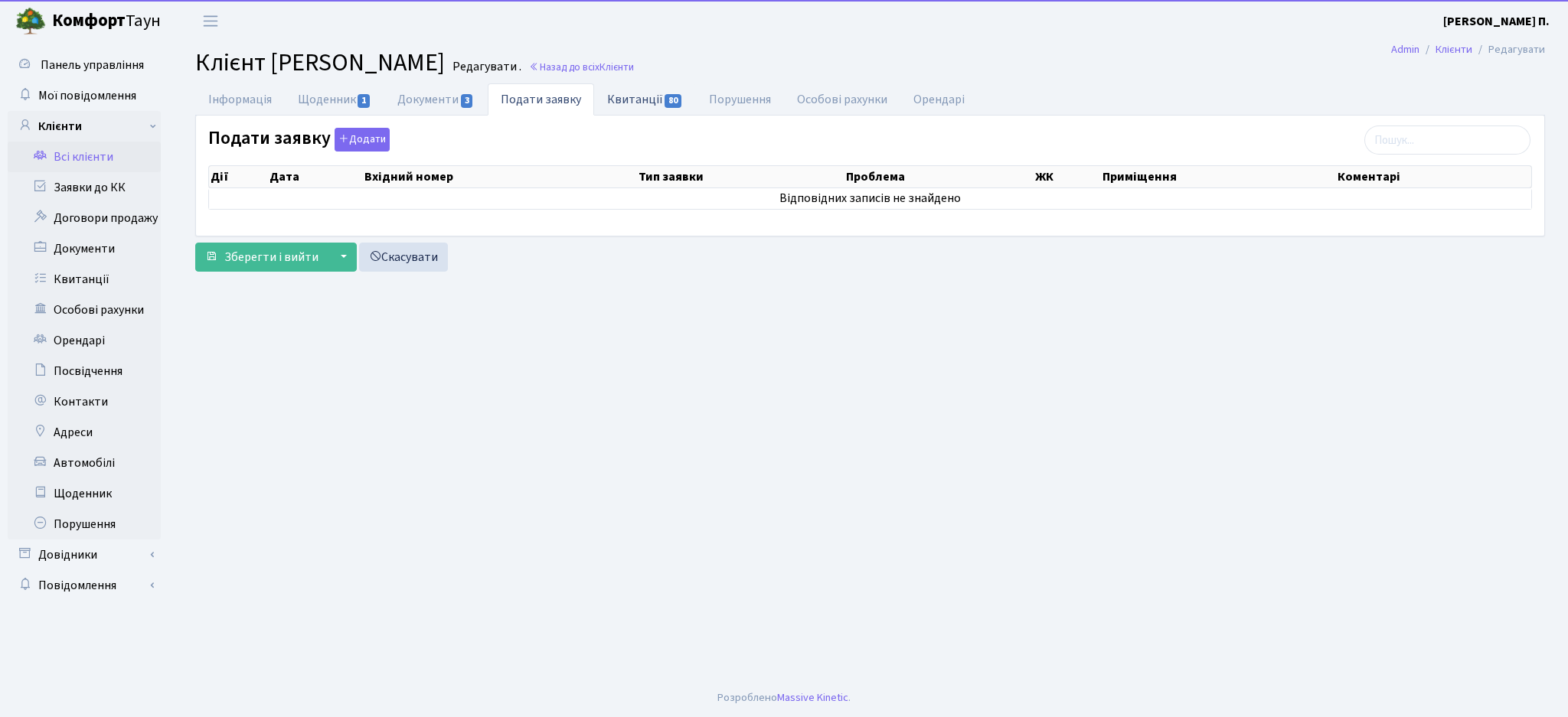
click at [643, 100] on link "Квитанції 80" at bounding box center [645, 99] width 102 height 31
select select "25"
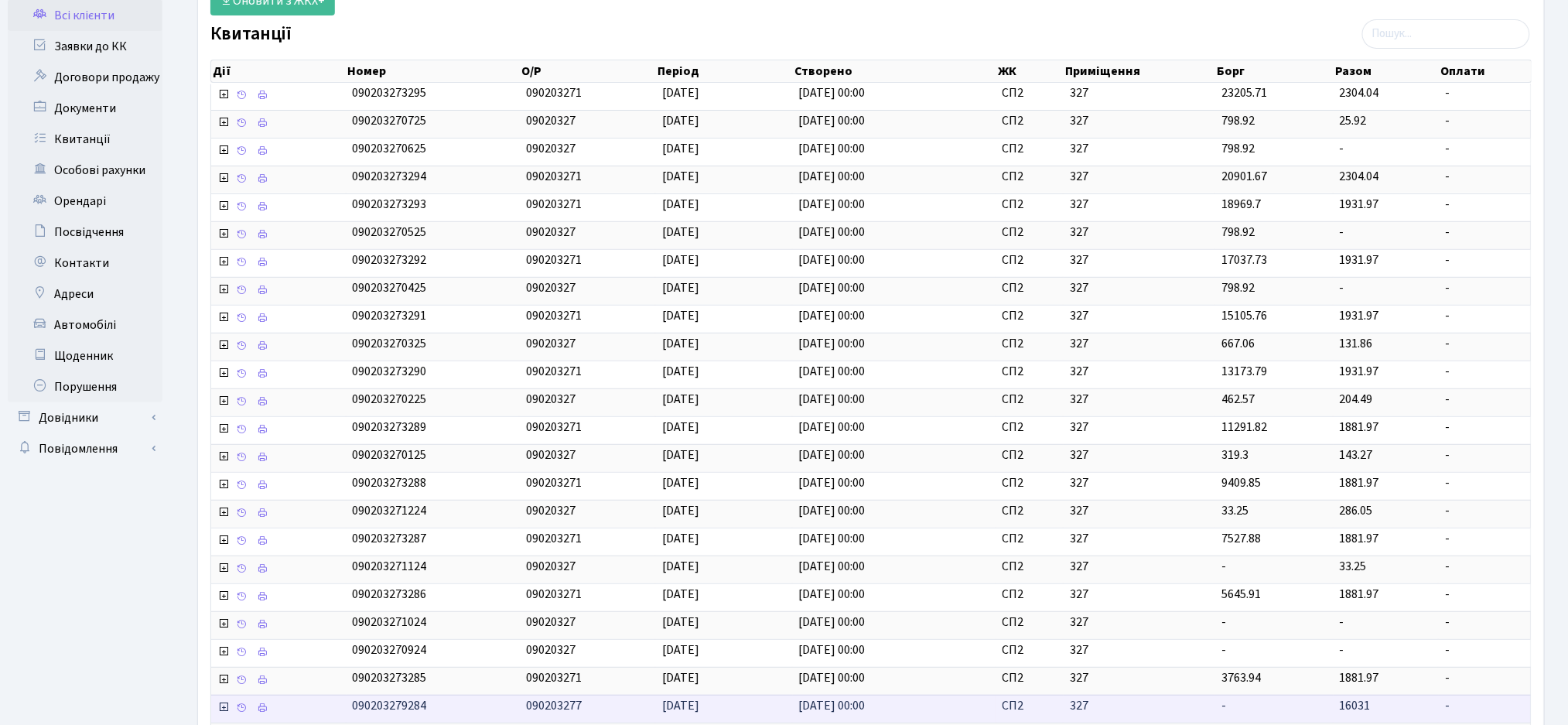
scroll to position [341, 0]
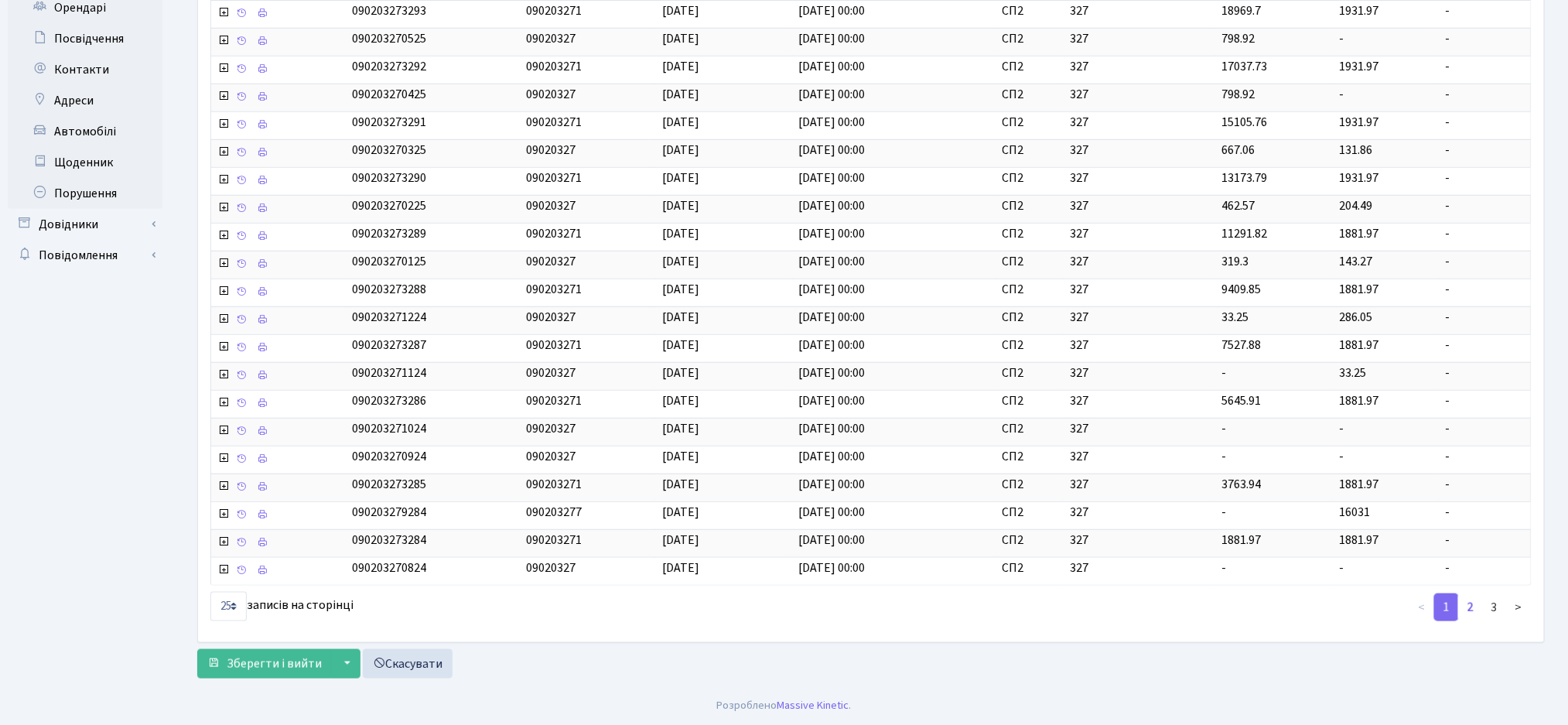
click at [1476, 608] on link "2" at bounding box center [1470, 607] width 25 height 28
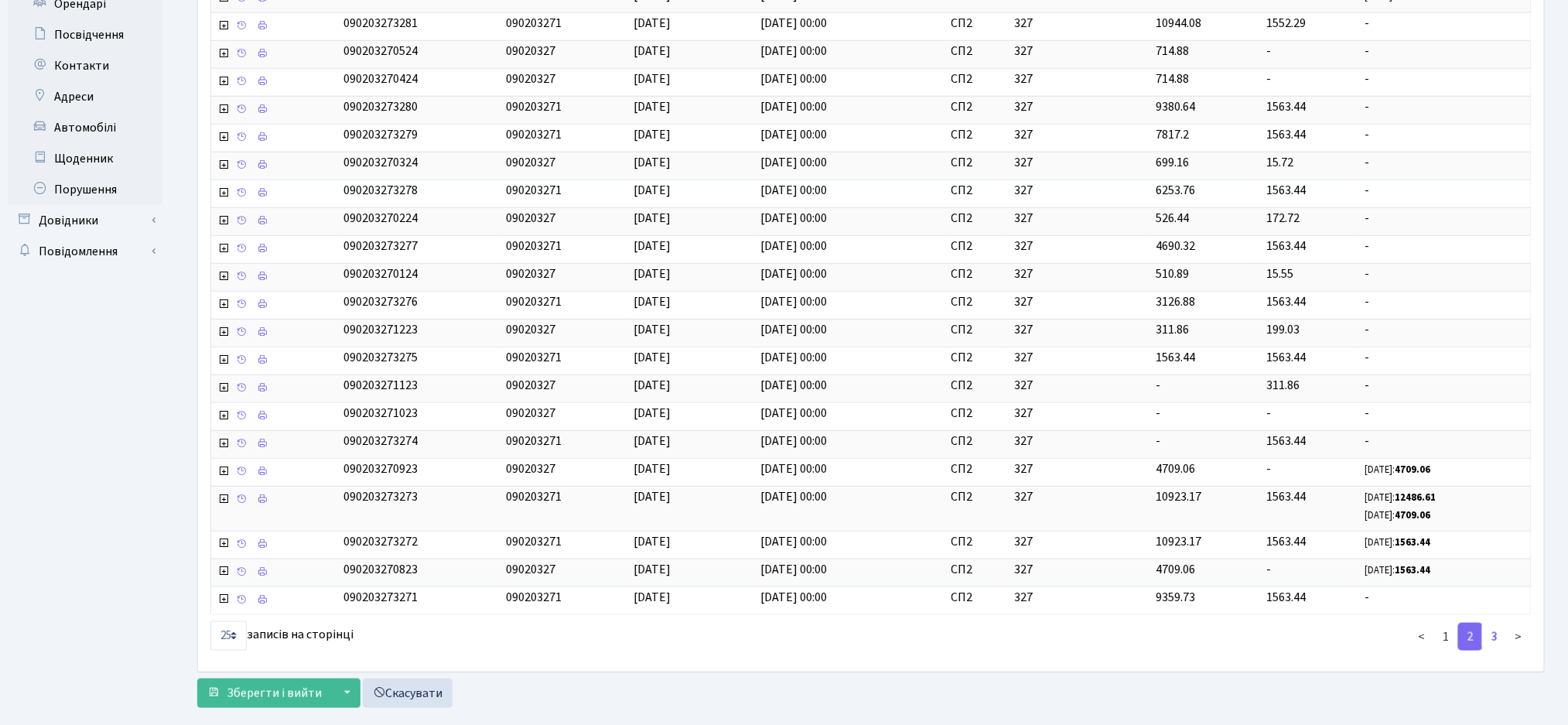
click at [1489, 641] on link "3" at bounding box center [1494, 637] width 25 height 28
click at [1498, 641] on link "3" at bounding box center [1494, 637] width 25 height 28
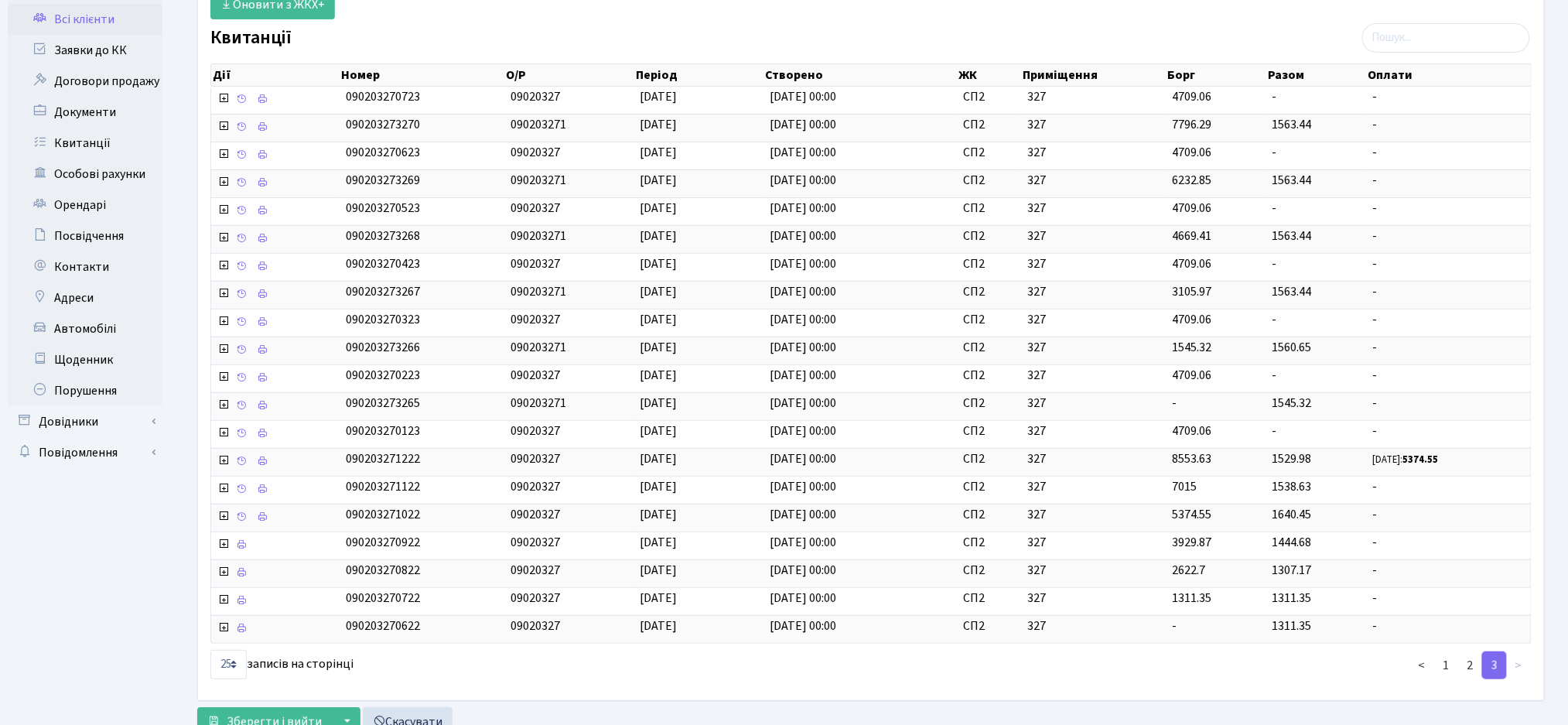
scroll to position [200, 0]
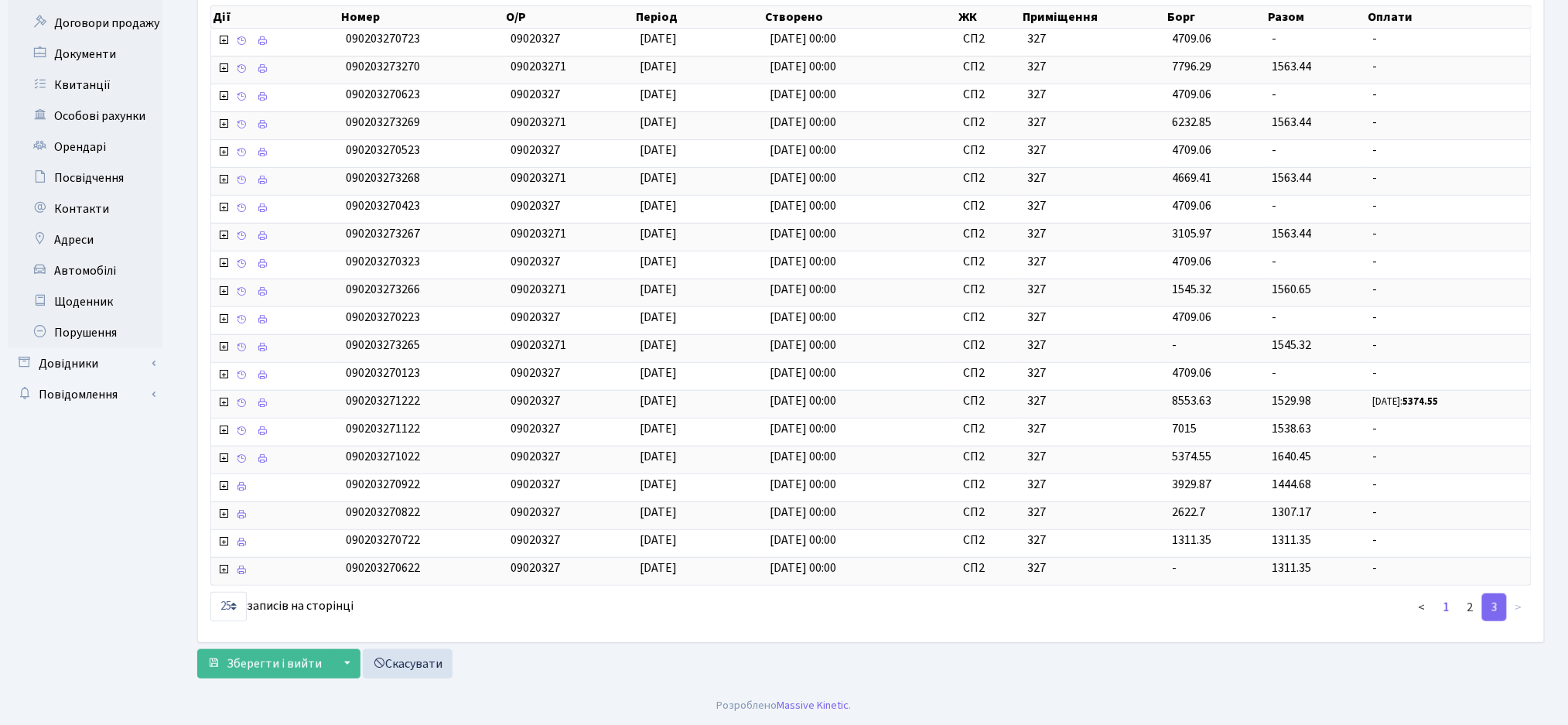
click at [1440, 614] on link "1" at bounding box center [1446, 607] width 25 height 28
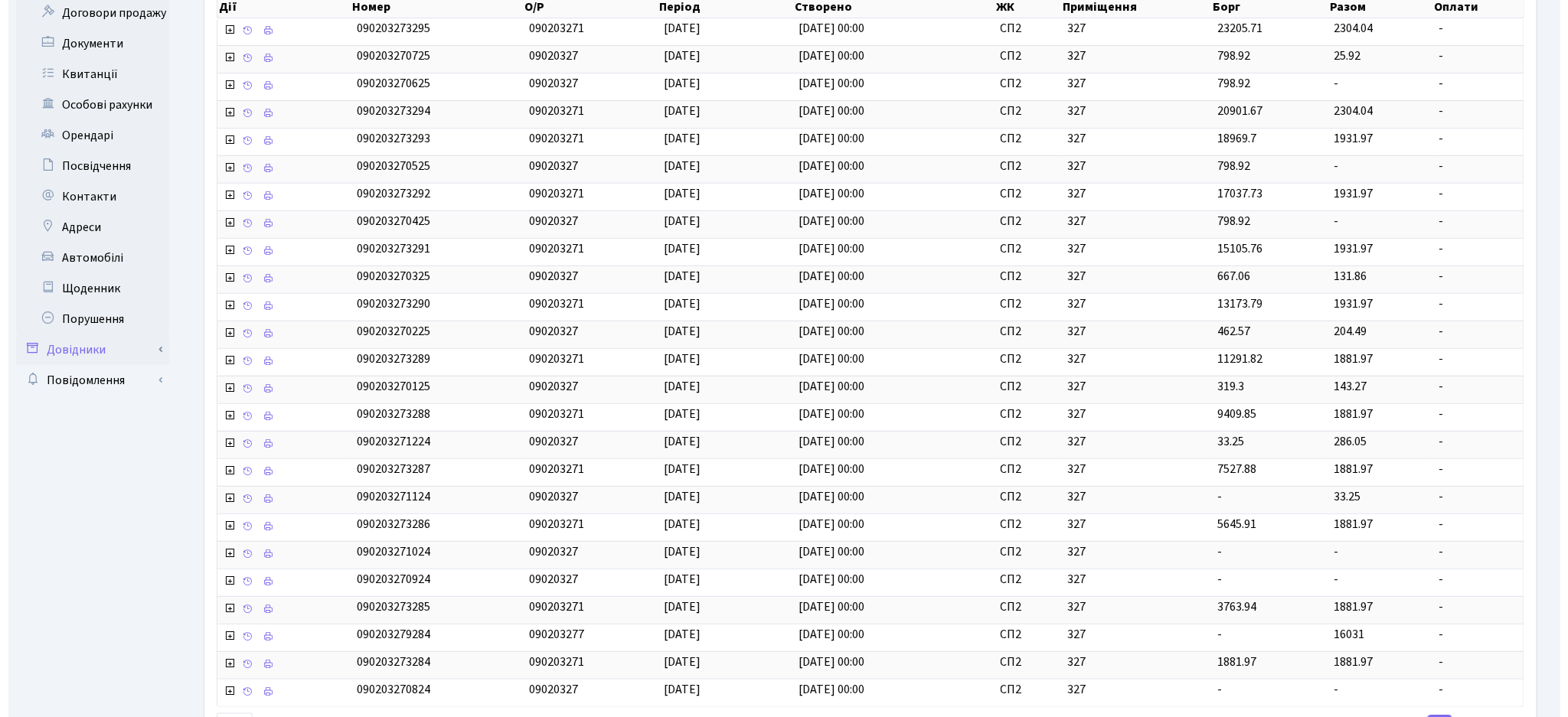
scroll to position [0, 0]
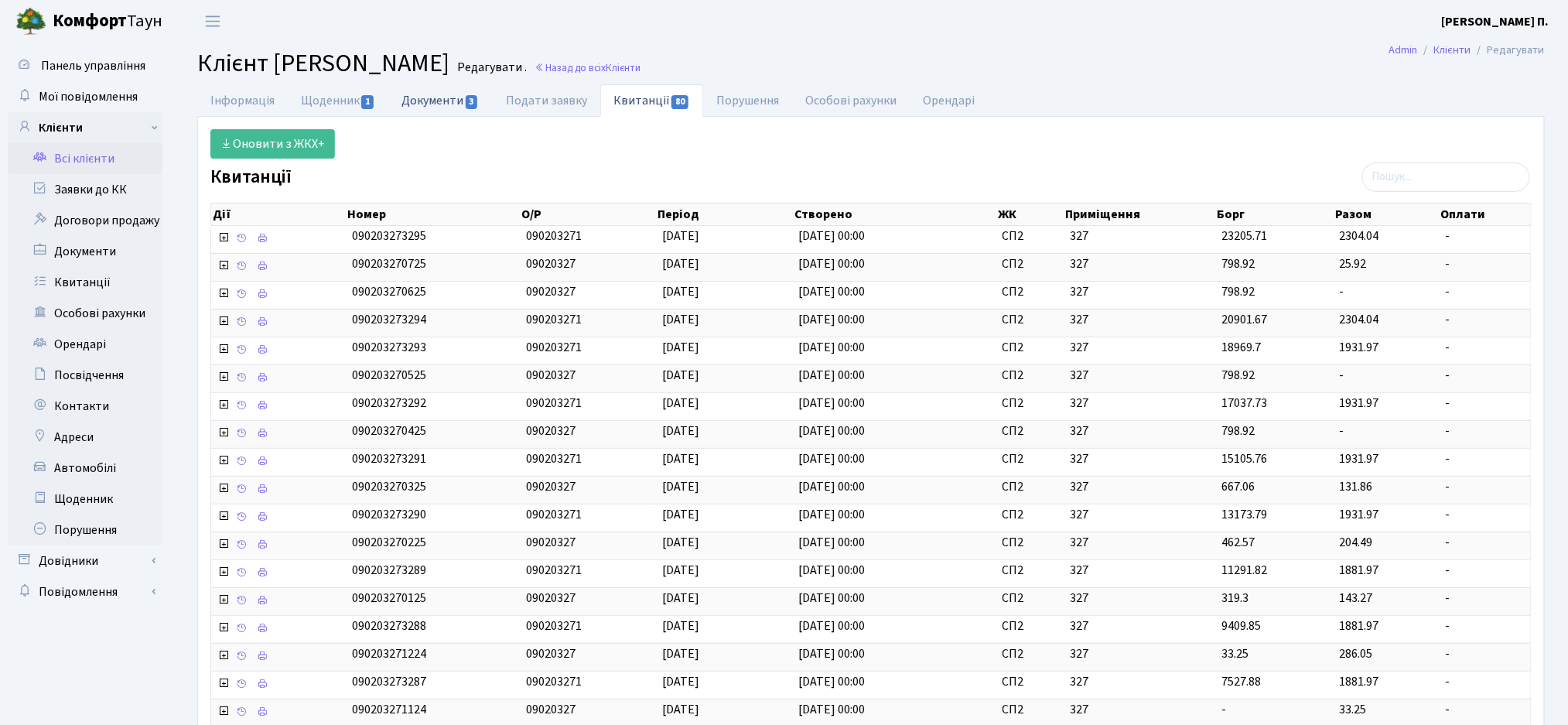
click at [438, 103] on link "Документи 3" at bounding box center [440, 100] width 104 height 32
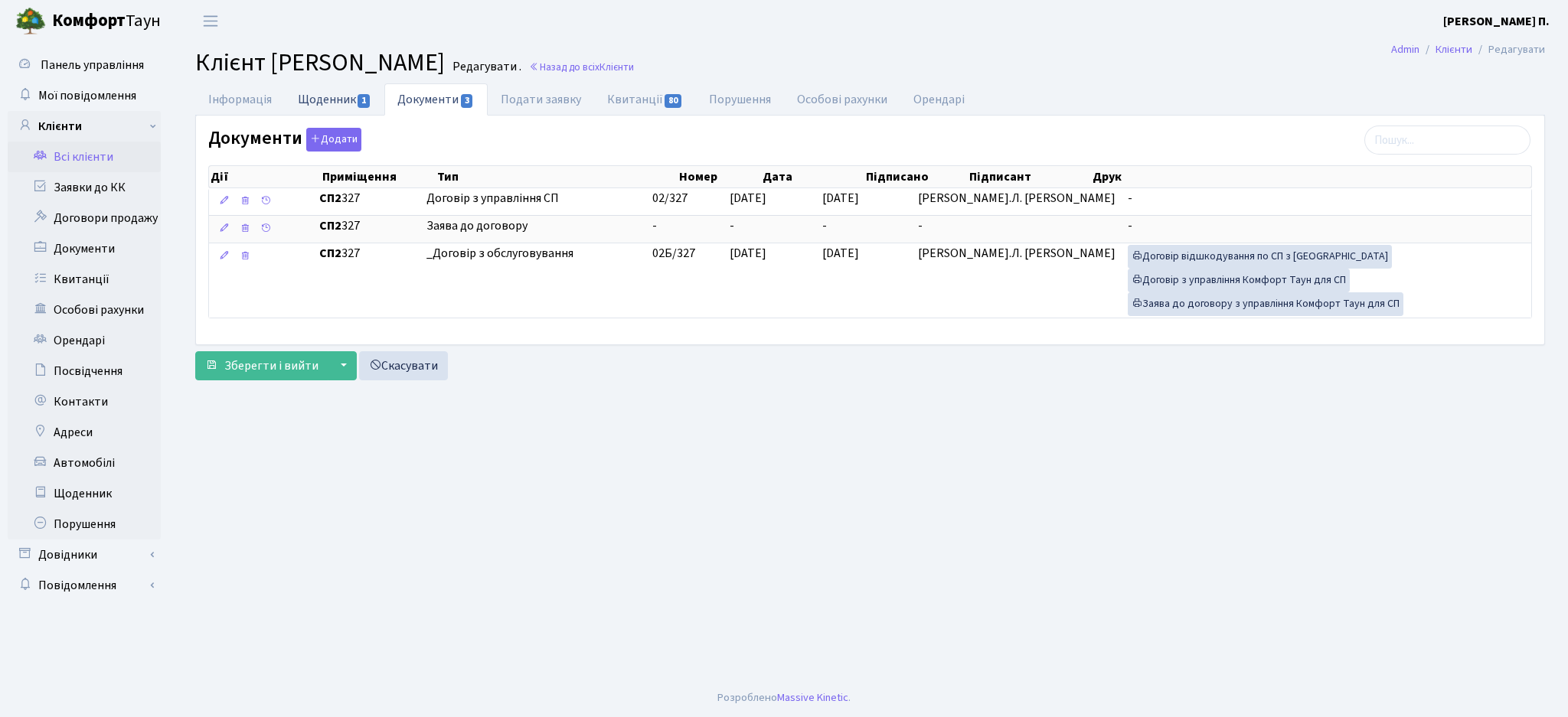
click at [350, 93] on link "Щоденник 1" at bounding box center [335, 99] width 100 height 31
